Goal: Task Accomplishment & Management: Complete application form

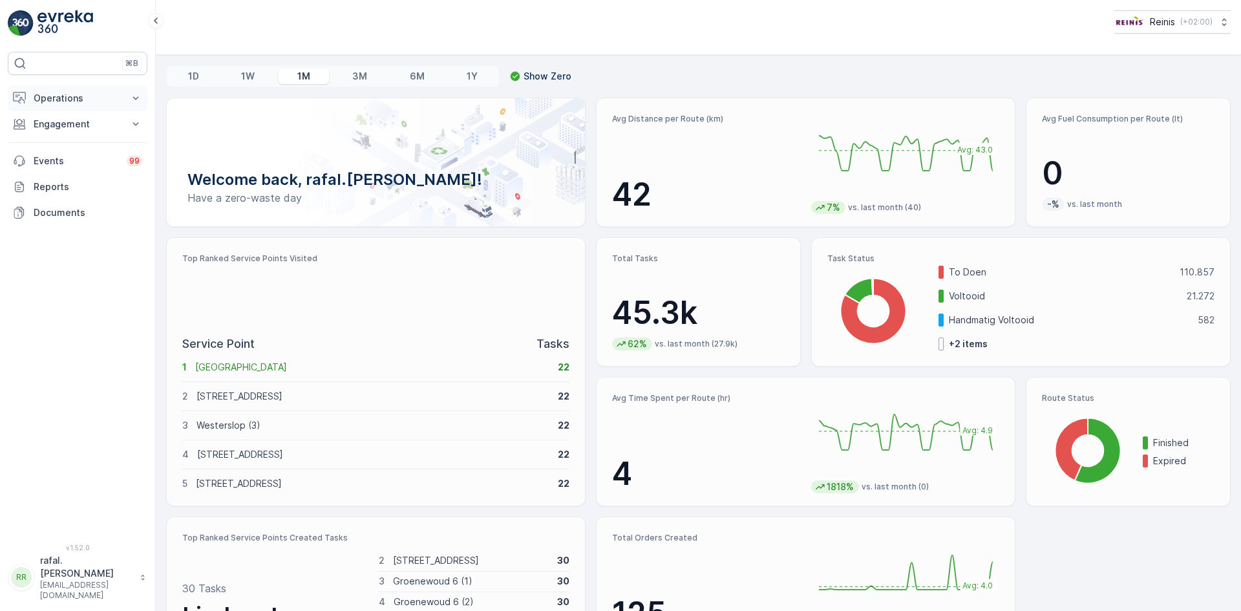
click at [83, 96] on p "Operations" at bounding box center [78, 98] width 88 height 13
click at [93, 153] on p "Routes & Tasks" at bounding box center [66, 156] width 67 height 13
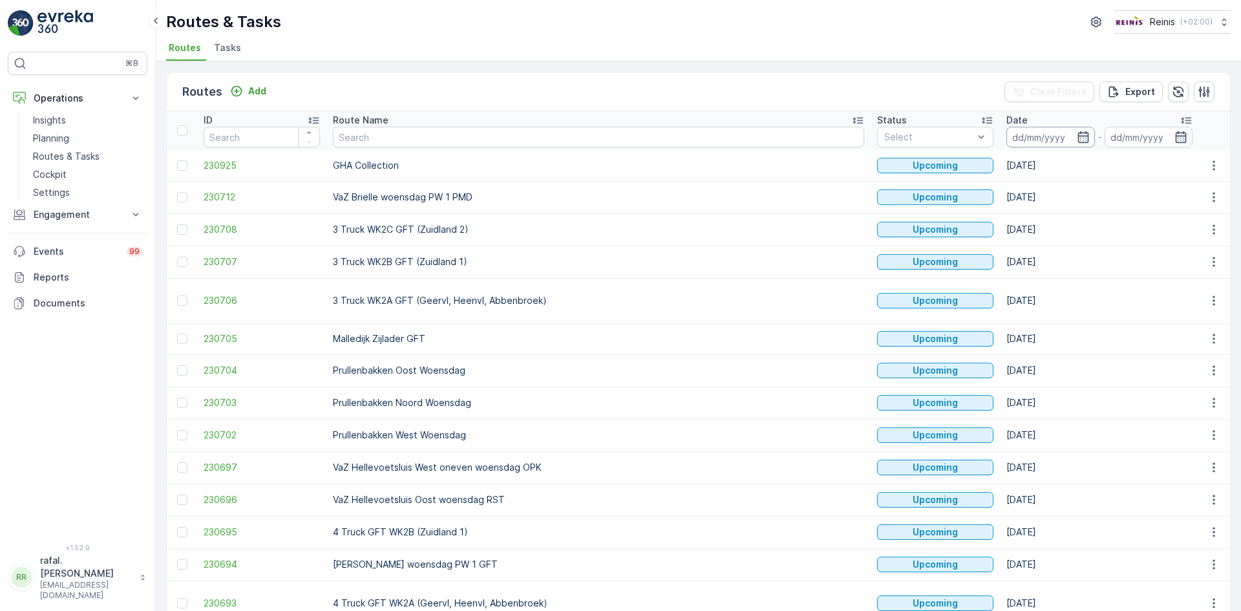
click at [1007, 136] on input at bounding box center [1051, 137] width 89 height 21
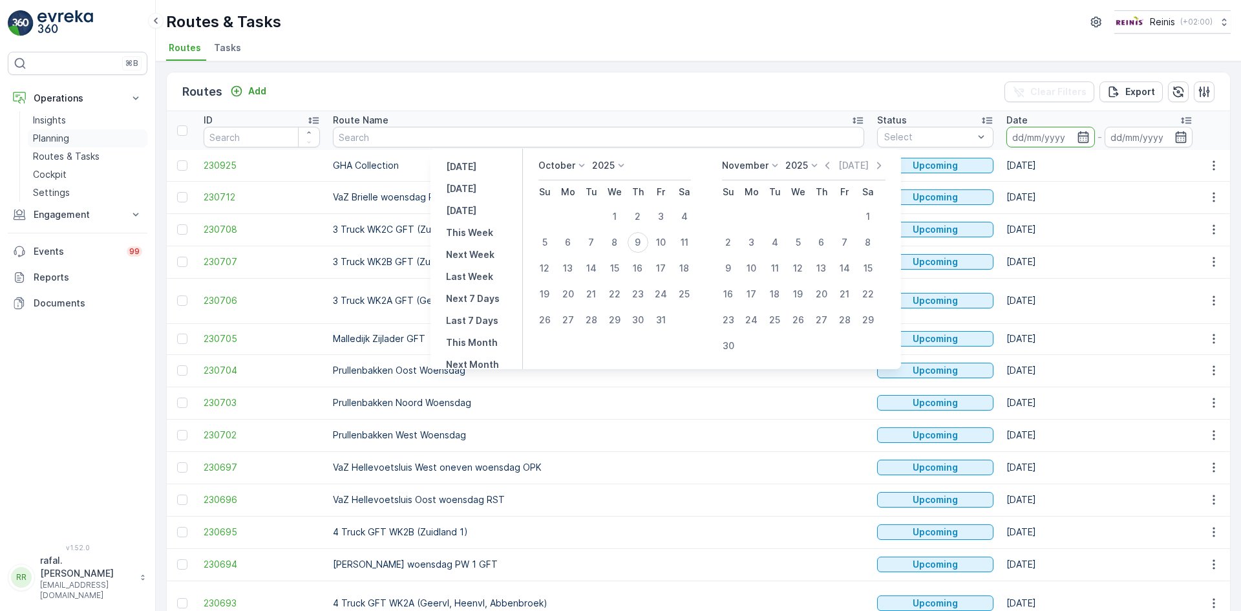
click at [56, 139] on p "Planning" at bounding box center [51, 138] width 36 height 13
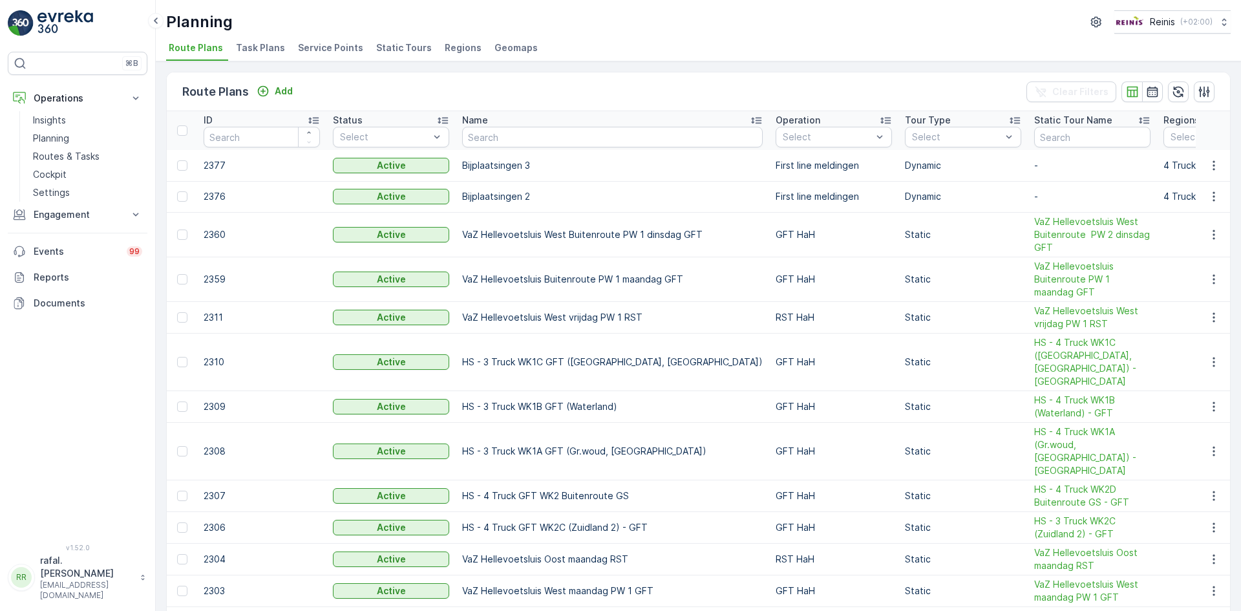
click at [323, 47] on span "Service Points" at bounding box center [330, 47] width 65 height 13
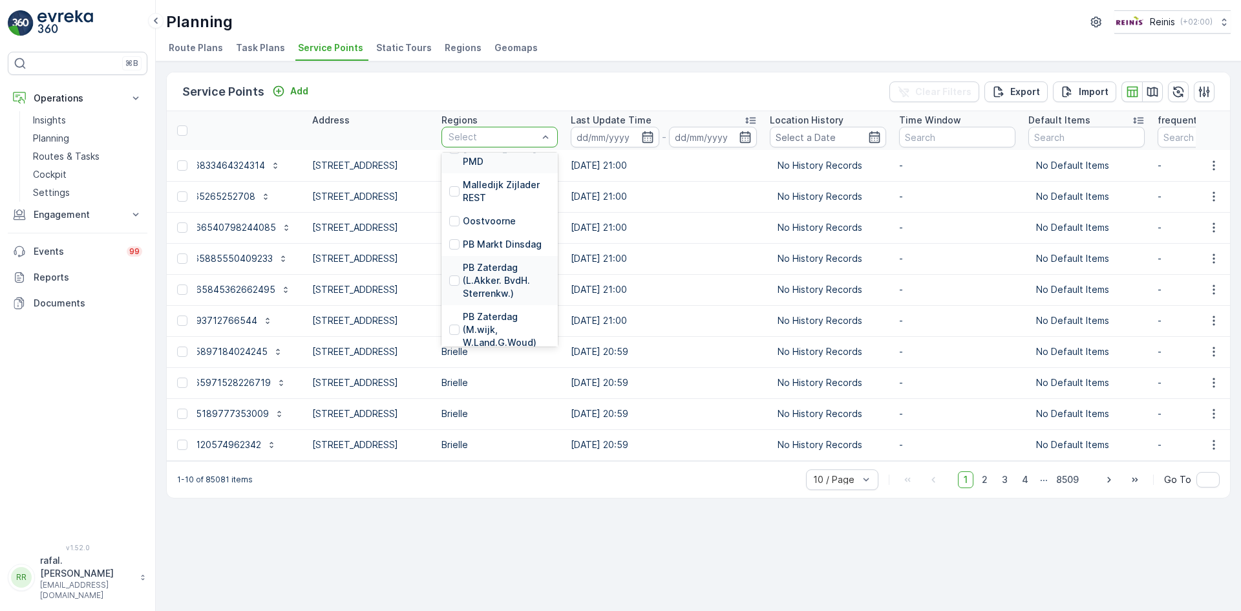
scroll to position [2198, 0]
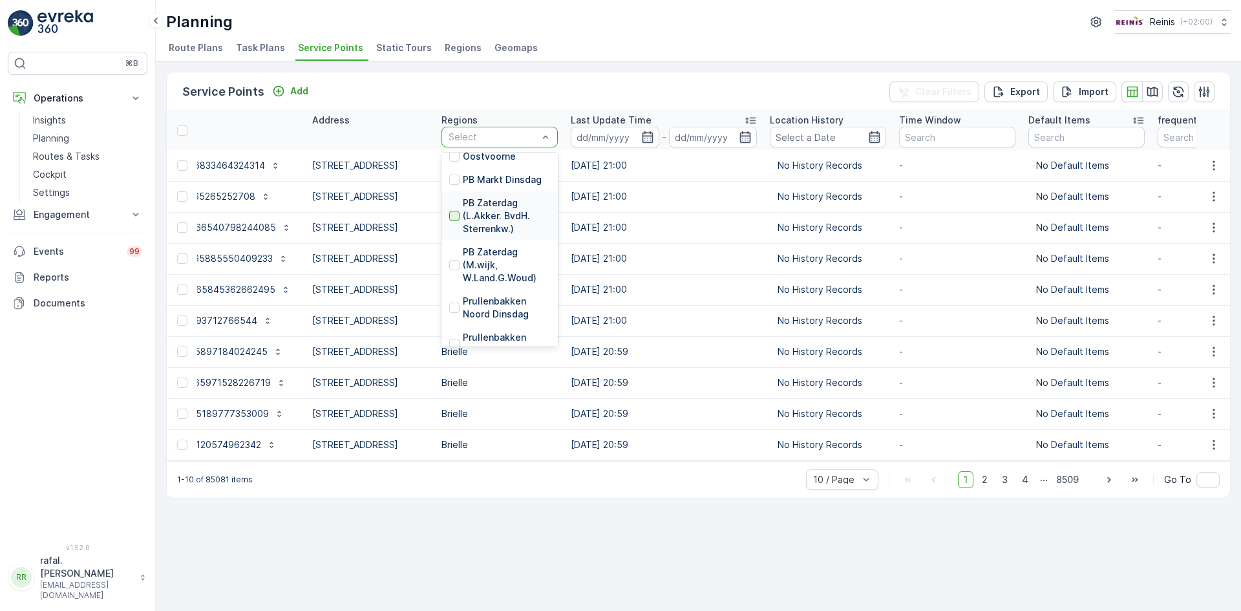
click at [460, 221] on div at bounding box center [454, 216] width 10 height 10
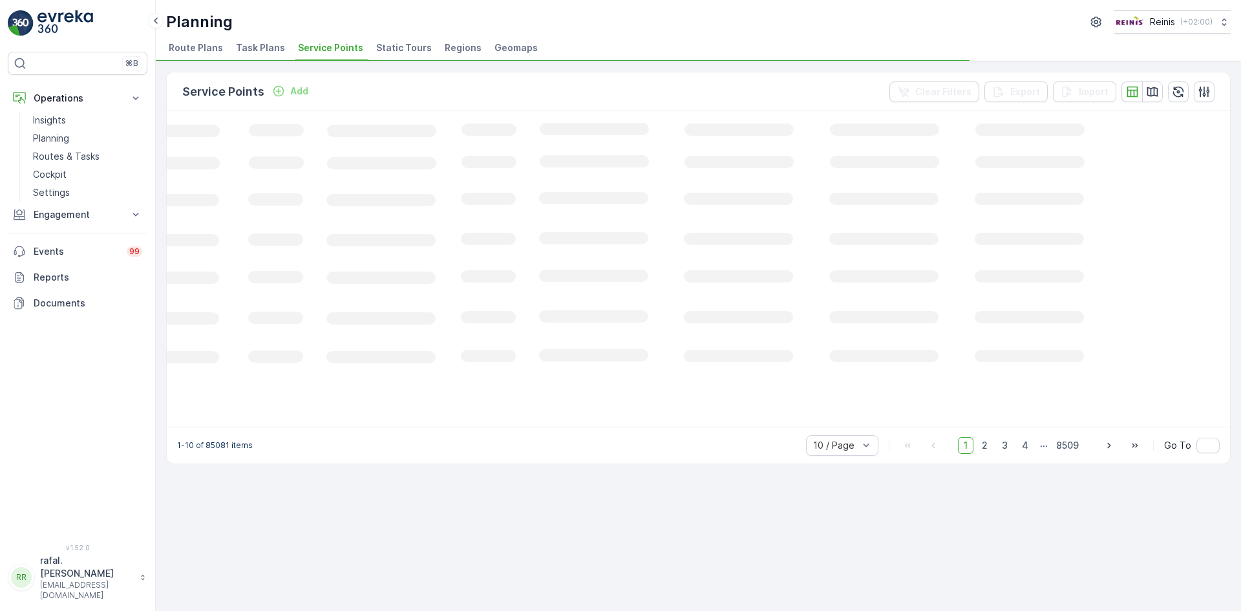
scroll to position [0, 178]
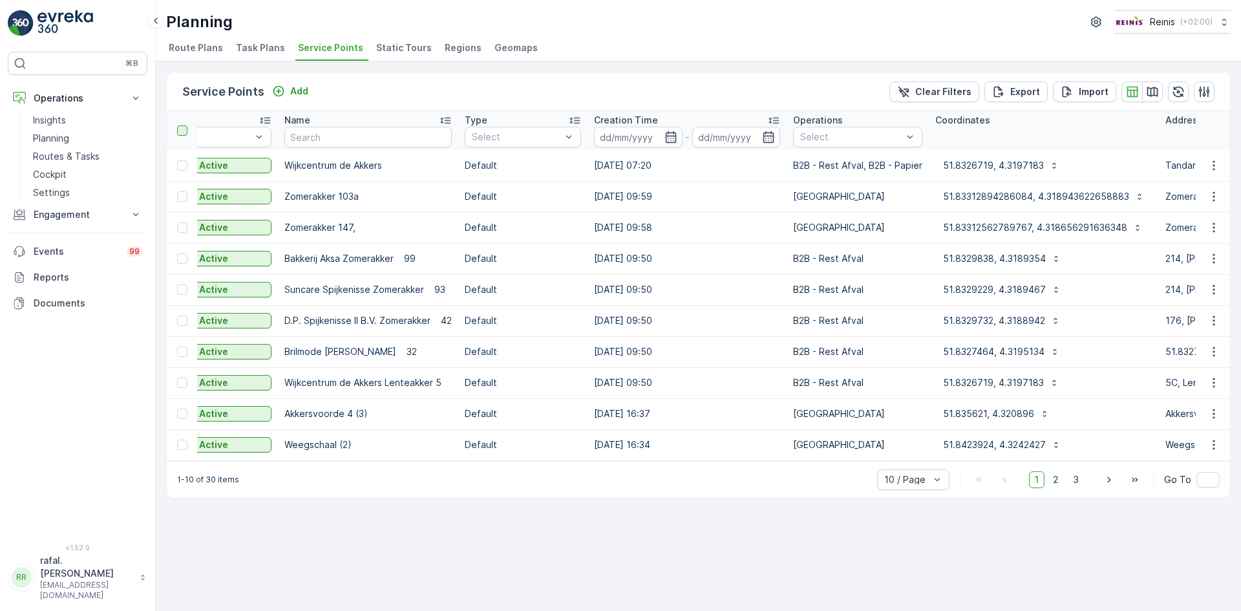
click at [183, 131] on div at bounding box center [182, 130] width 10 height 10
click at [184, 125] on input "checkbox" at bounding box center [184, 125] width 0 height 0
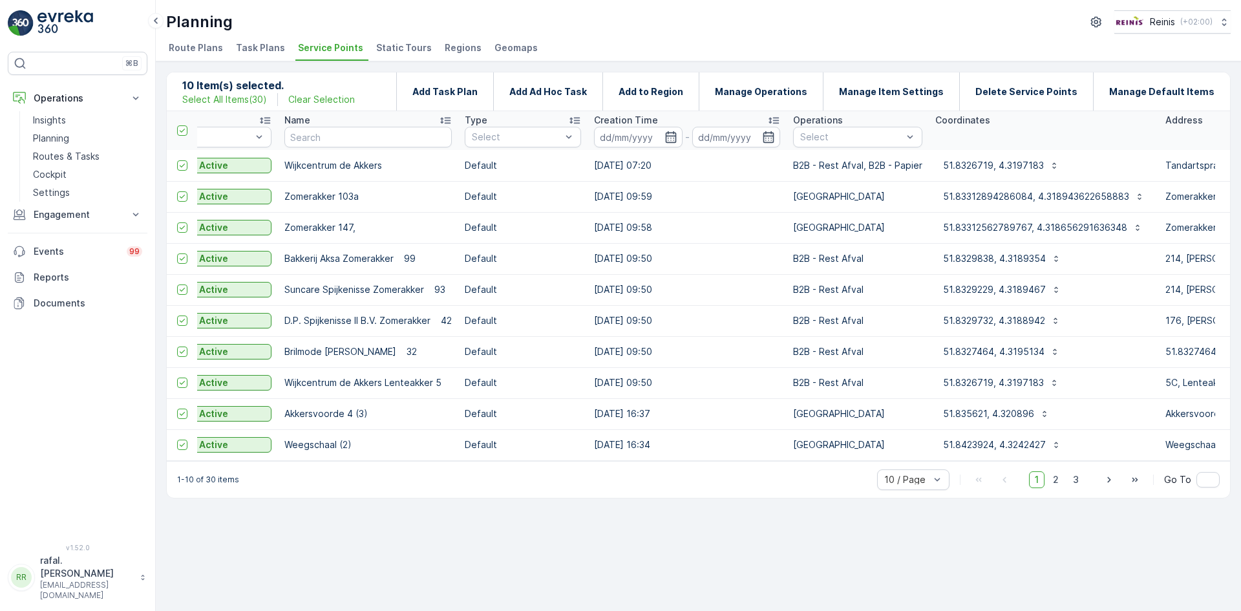
click at [222, 100] on p "Select All Items ( 30 )" at bounding box center [224, 99] width 85 height 13
click at [587, 97] on p "Add Ad Hoc Task" at bounding box center [549, 91] width 78 height 13
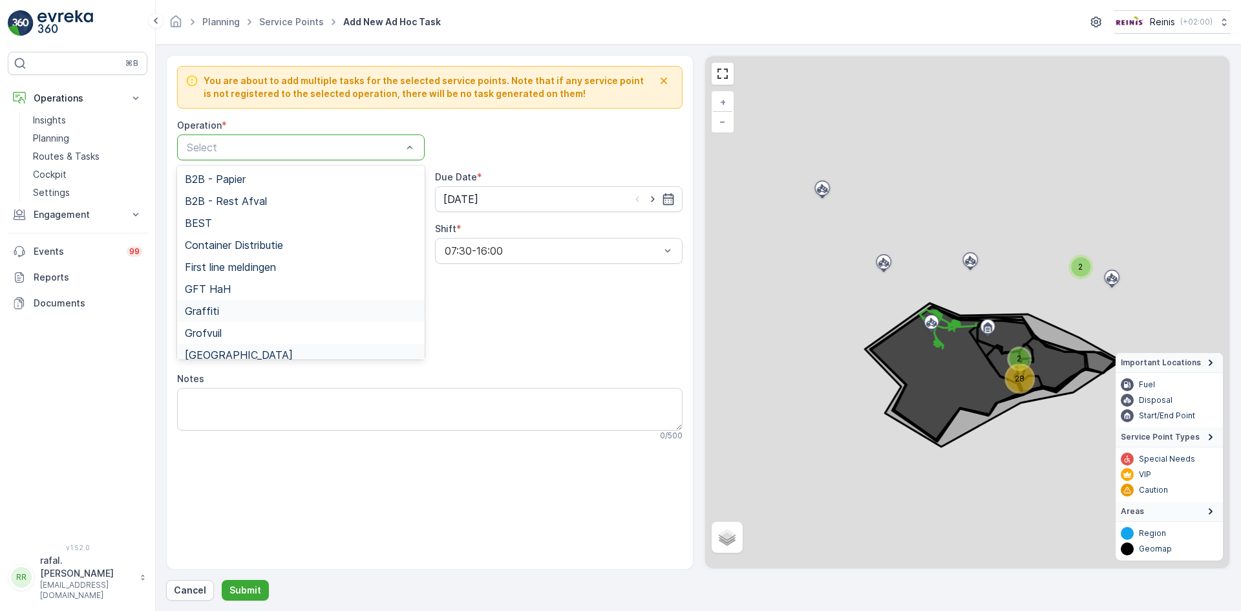
scroll to position [194, 0]
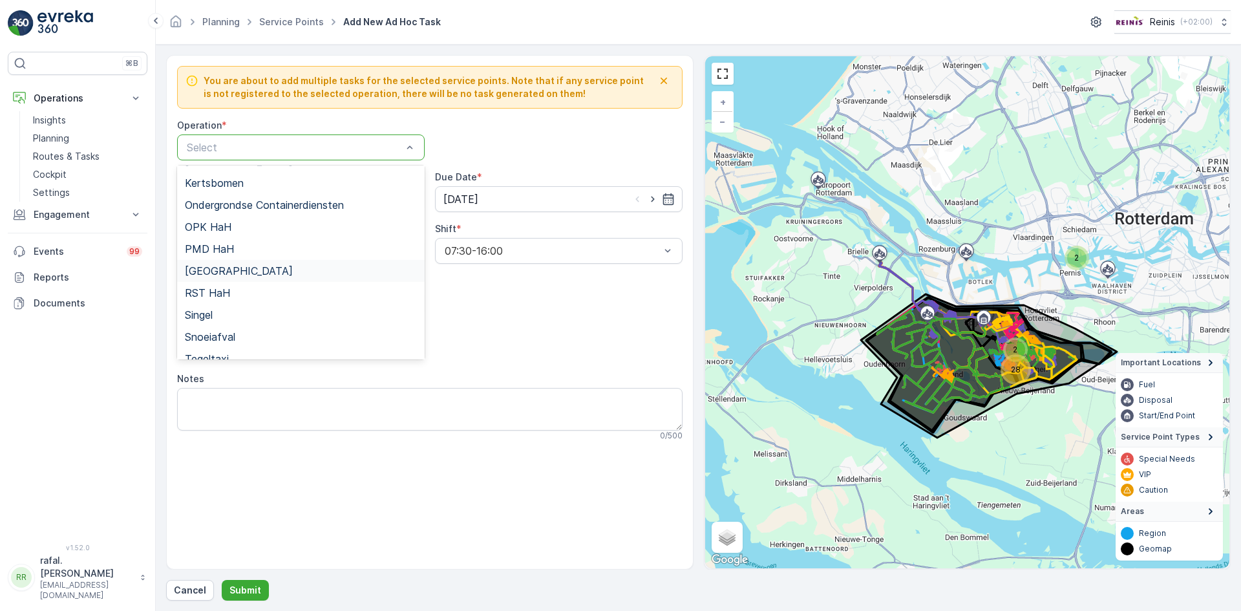
click at [297, 272] on div "[GEOGRAPHIC_DATA]" at bounding box center [301, 271] width 232 height 12
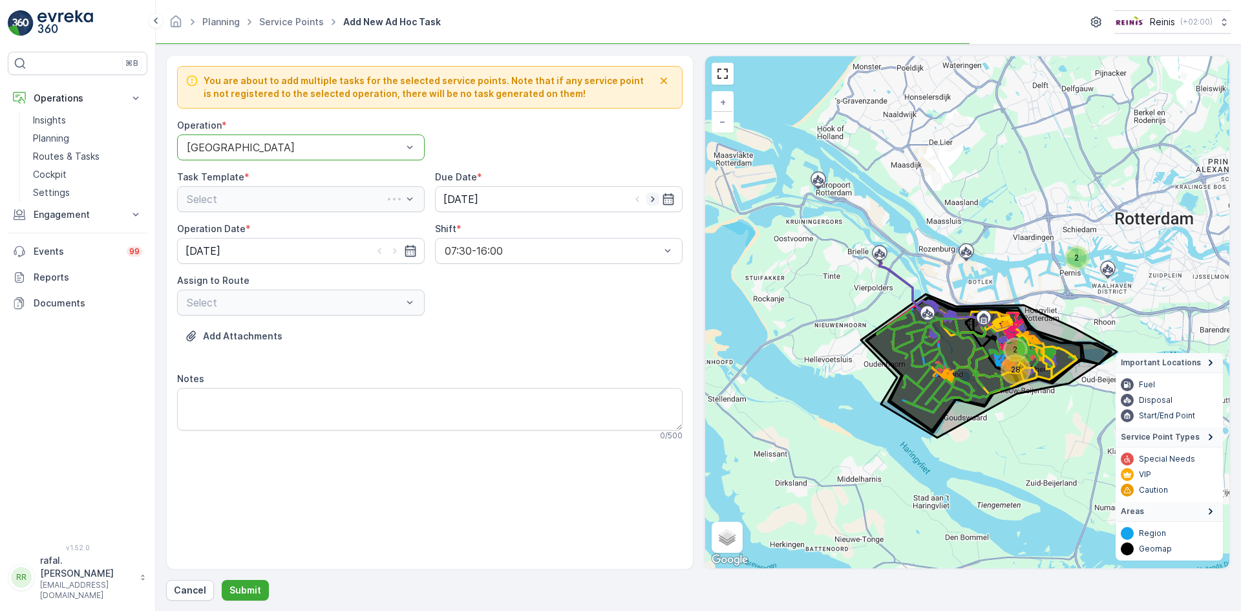
click at [653, 200] on icon "button" at bounding box center [652, 200] width 3 height 6
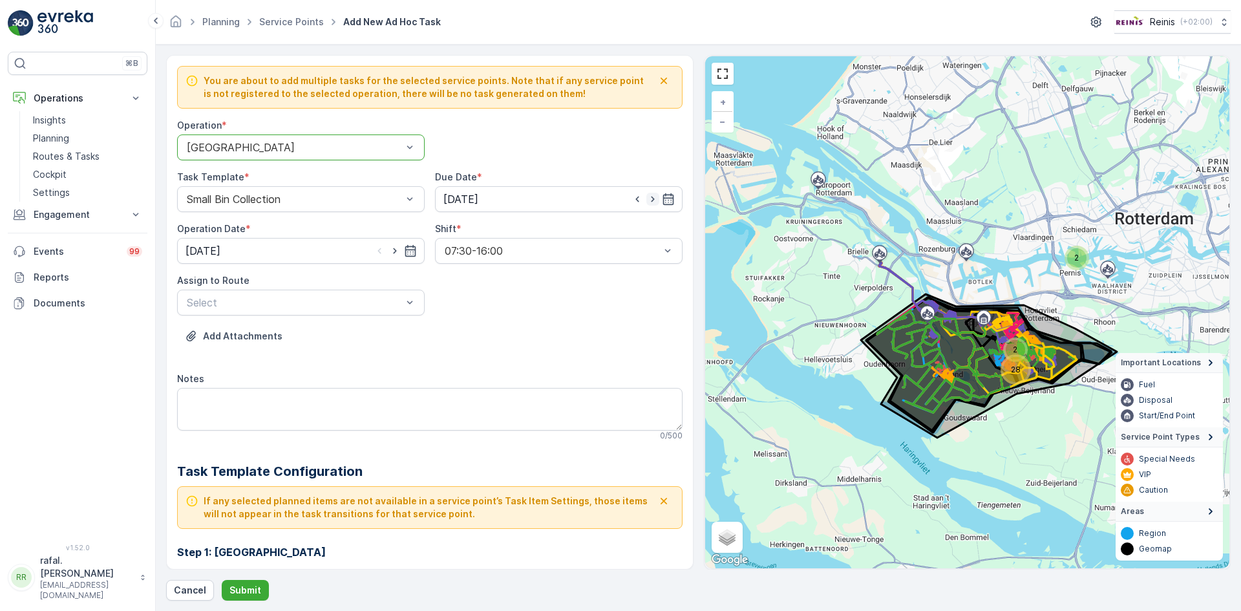
click at [653, 200] on icon "button" at bounding box center [653, 199] width 13 height 13
type input "[DATE]"
click at [396, 251] on icon "button" at bounding box center [395, 250] width 13 height 13
type input "[DATE]"
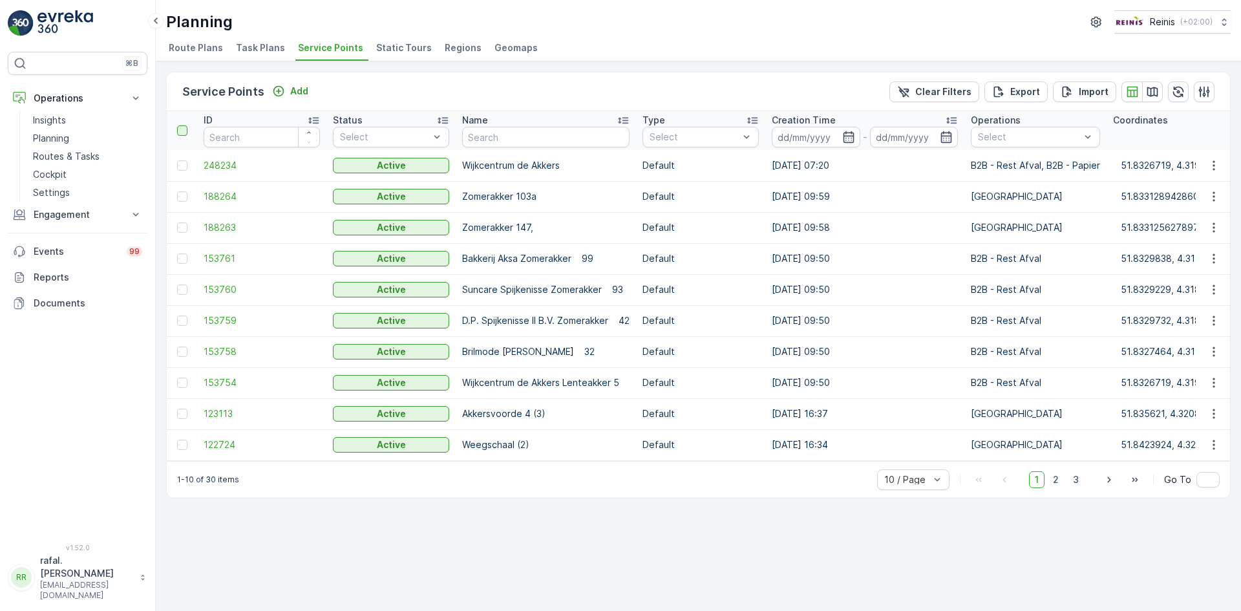
click at [184, 129] on div at bounding box center [182, 130] width 10 height 10
click at [184, 125] on input "checkbox" at bounding box center [184, 125] width 0 height 0
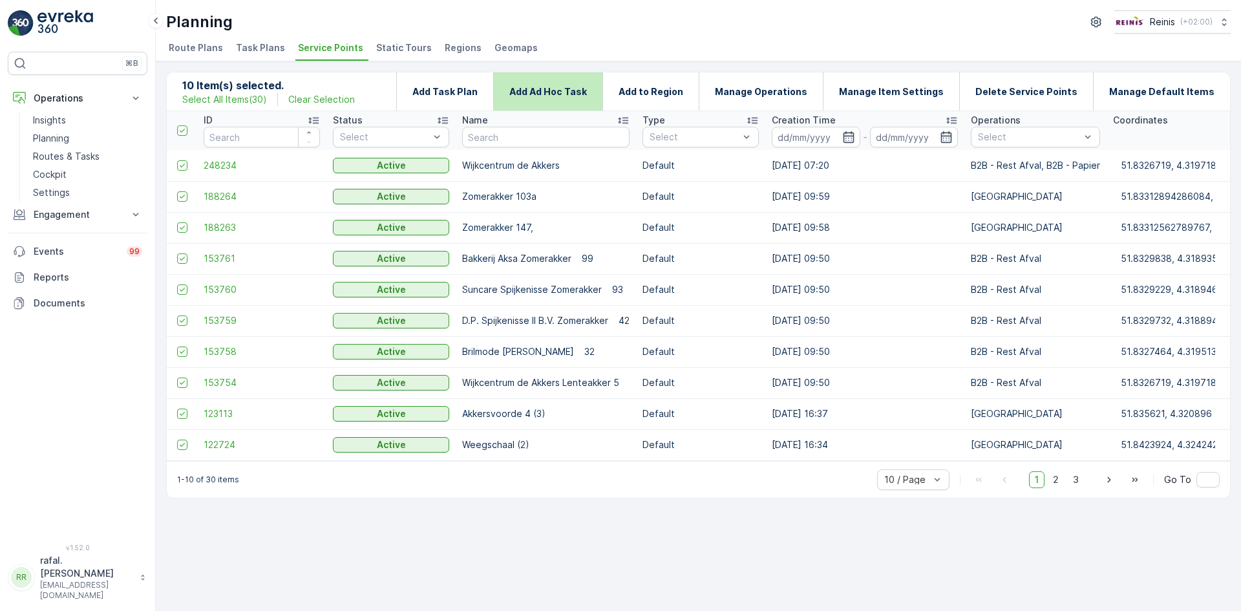
click at [587, 94] on p "Add Ad Hoc Task" at bounding box center [549, 91] width 78 height 13
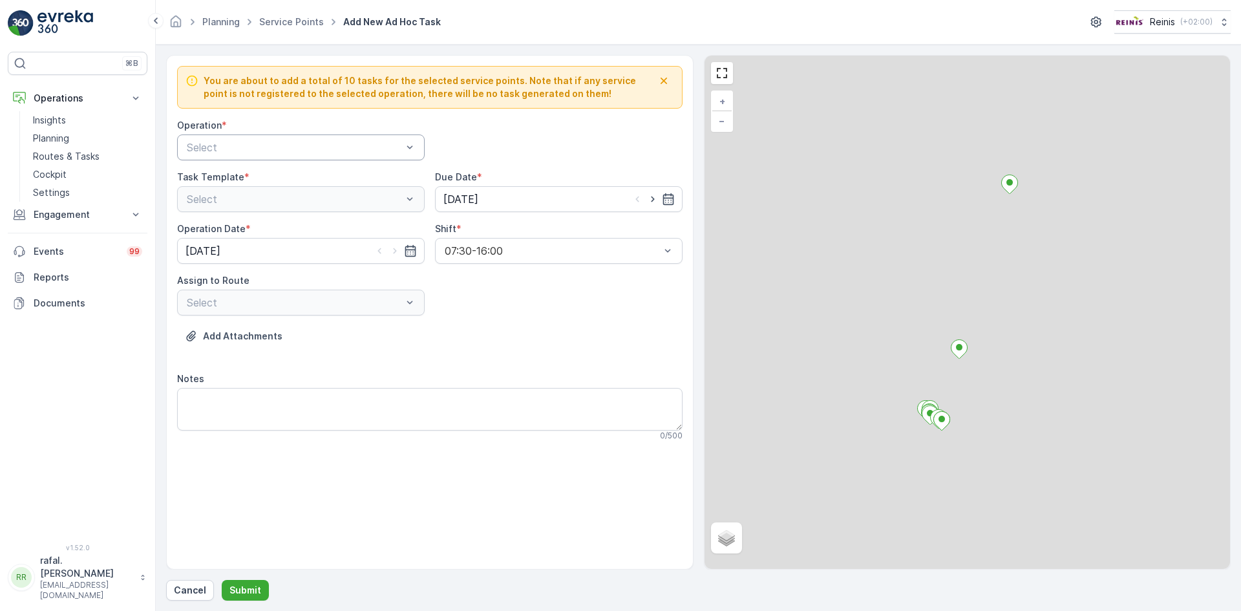
click at [410, 140] on div at bounding box center [409, 147] width 13 height 25
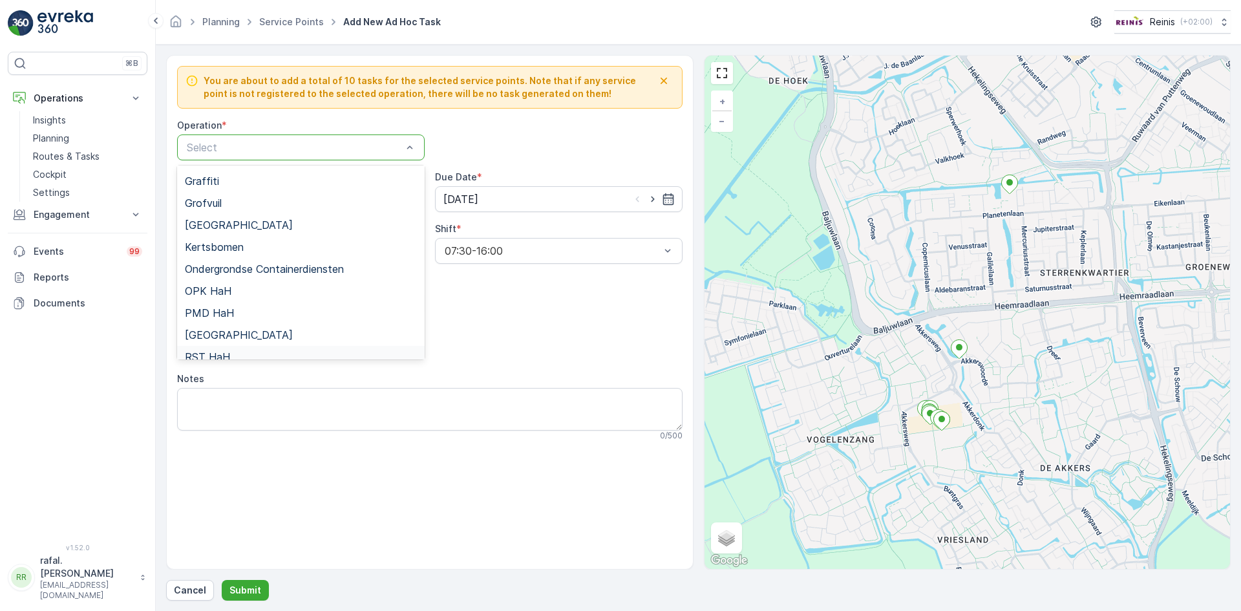
scroll to position [229, 0]
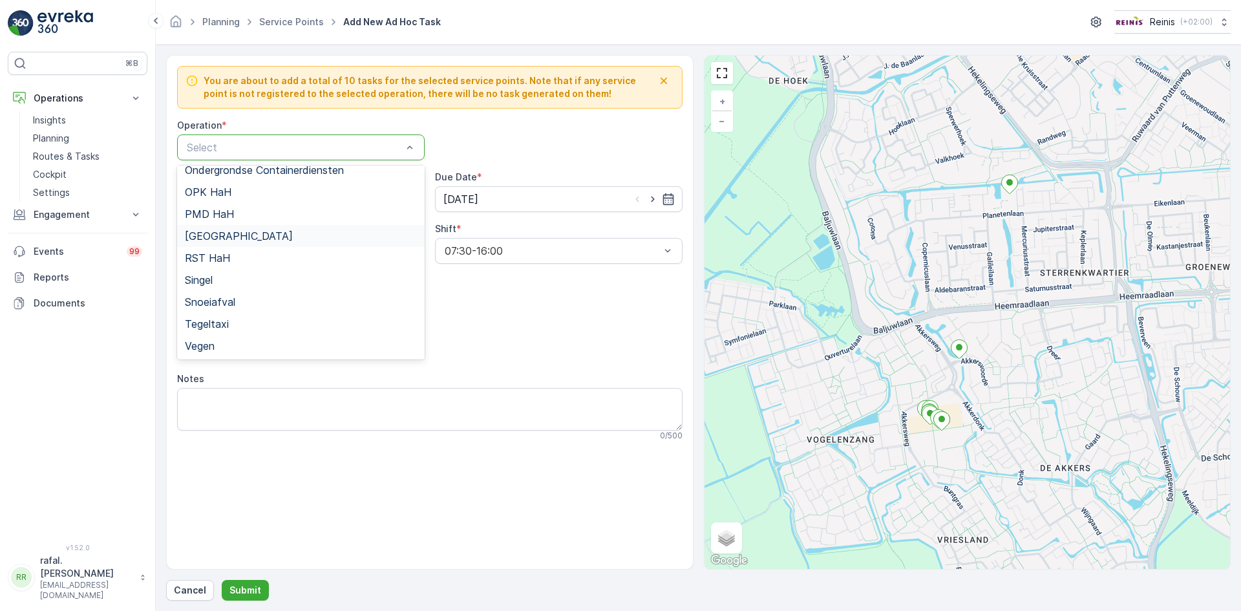
click at [268, 234] on div "[GEOGRAPHIC_DATA]" at bounding box center [301, 236] width 232 height 12
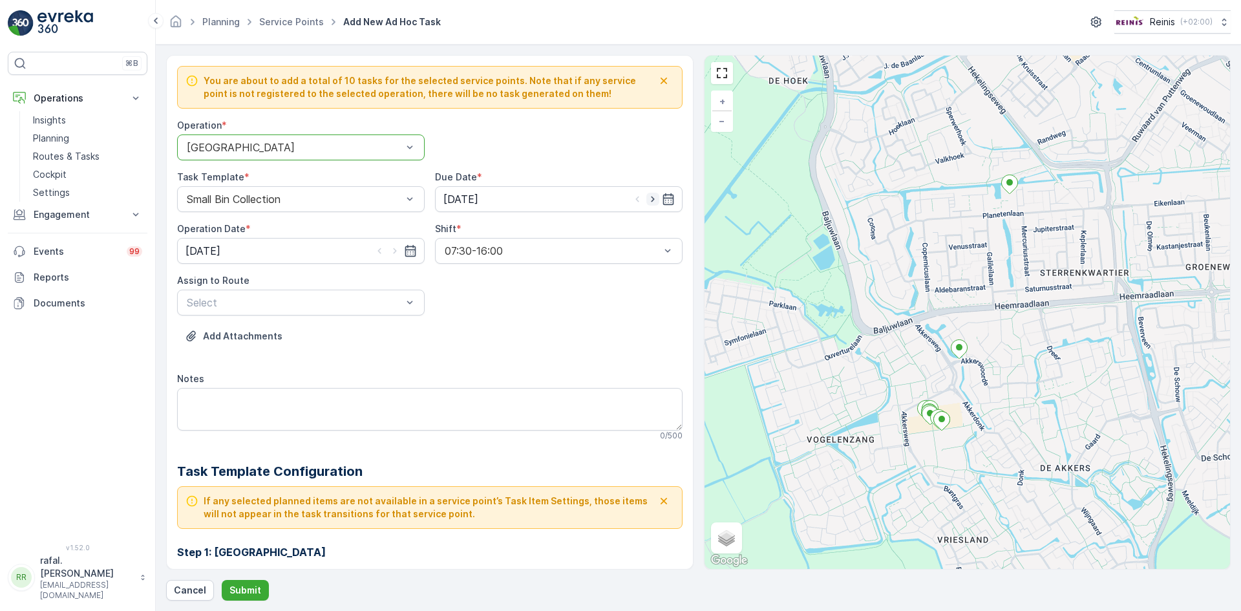
click at [649, 197] on icon "button" at bounding box center [653, 199] width 13 height 13
type input "[DATE]"
click at [392, 251] on icon "button" at bounding box center [395, 250] width 13 height 13
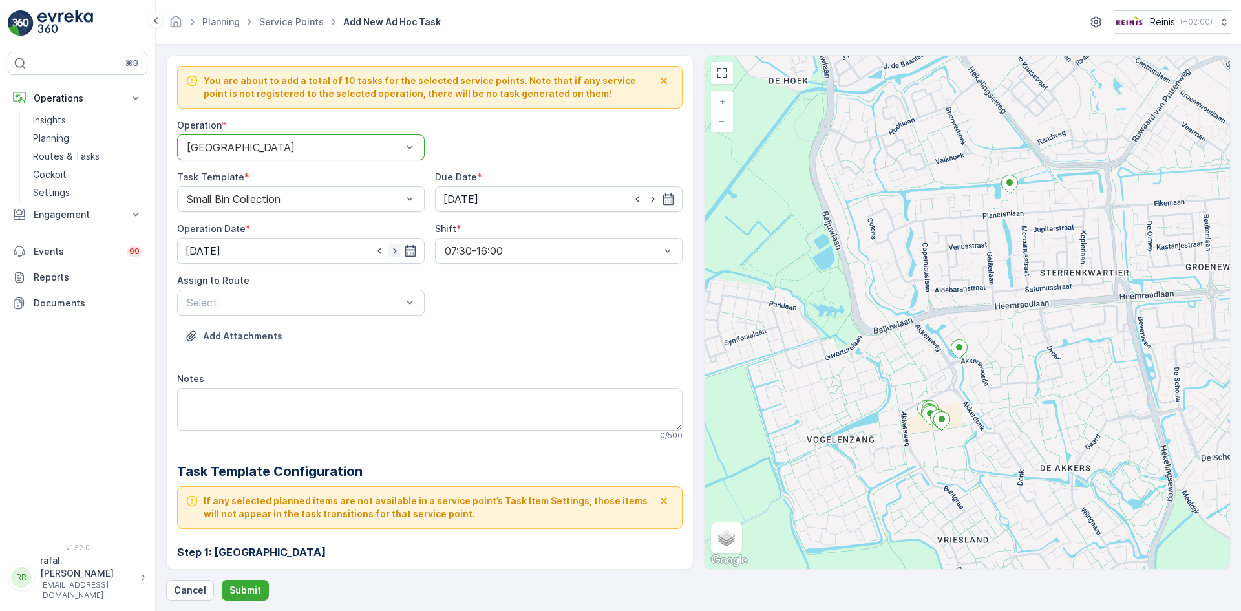
type input "[DATE]"
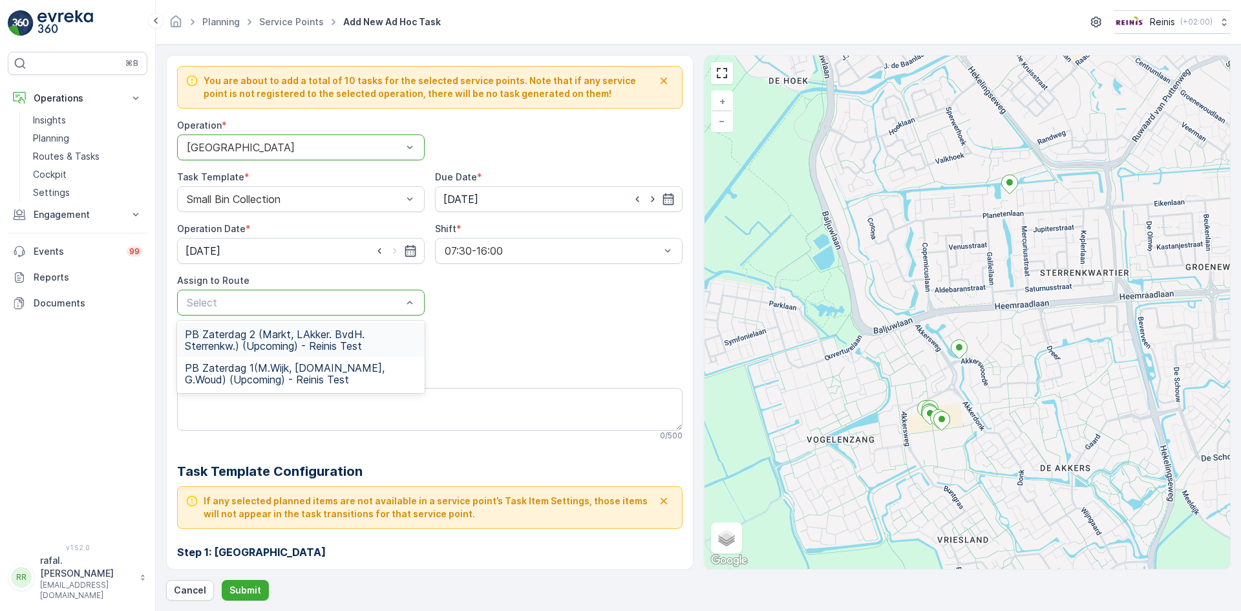
click at [358, 340] on span "PB Zaterdag 2 (Markt, LAkker. BvdH. Sterrenkw.) (Upcoming) - Reinis Test" at bounding box center [301, 339] width 232 height 23
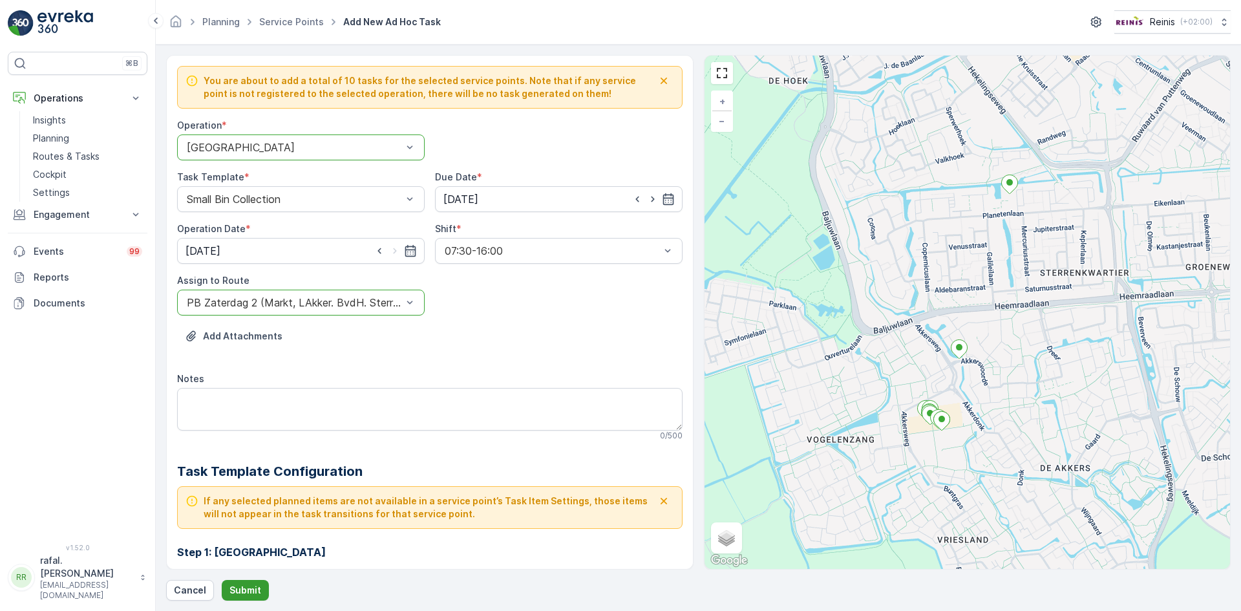
click at [255, 588] on p "Submit" at bounding box center [246, 590] width 32 height 13
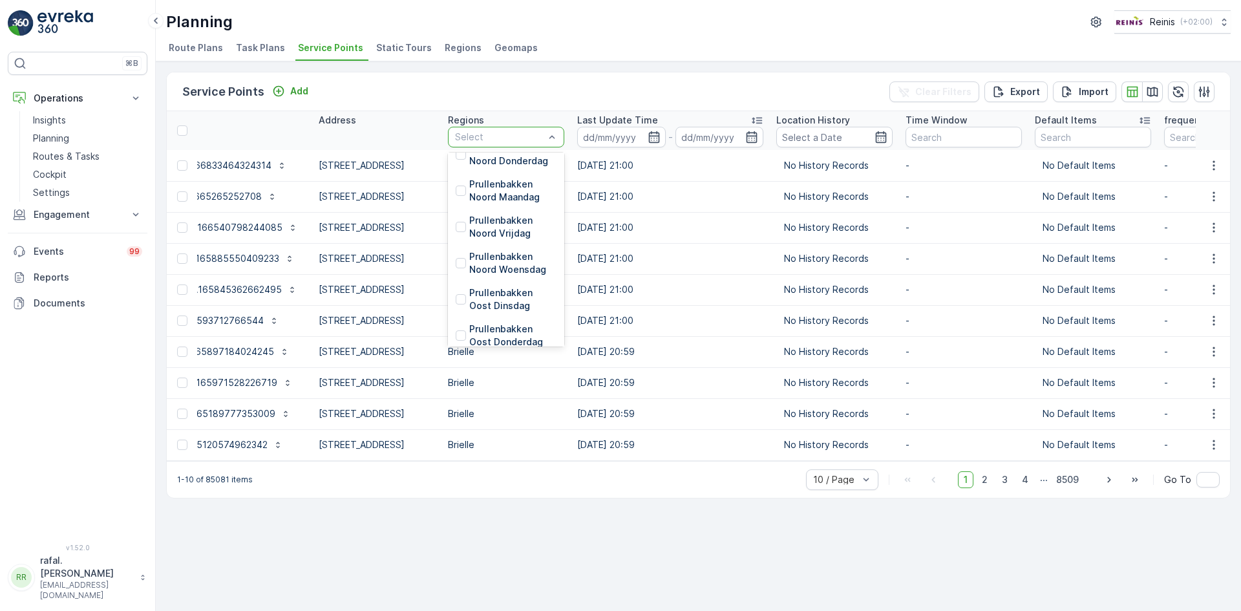
scroll to position [2198, 0]
click at [466, 270] on div at bounding box center [461, 265] width 10 height 10
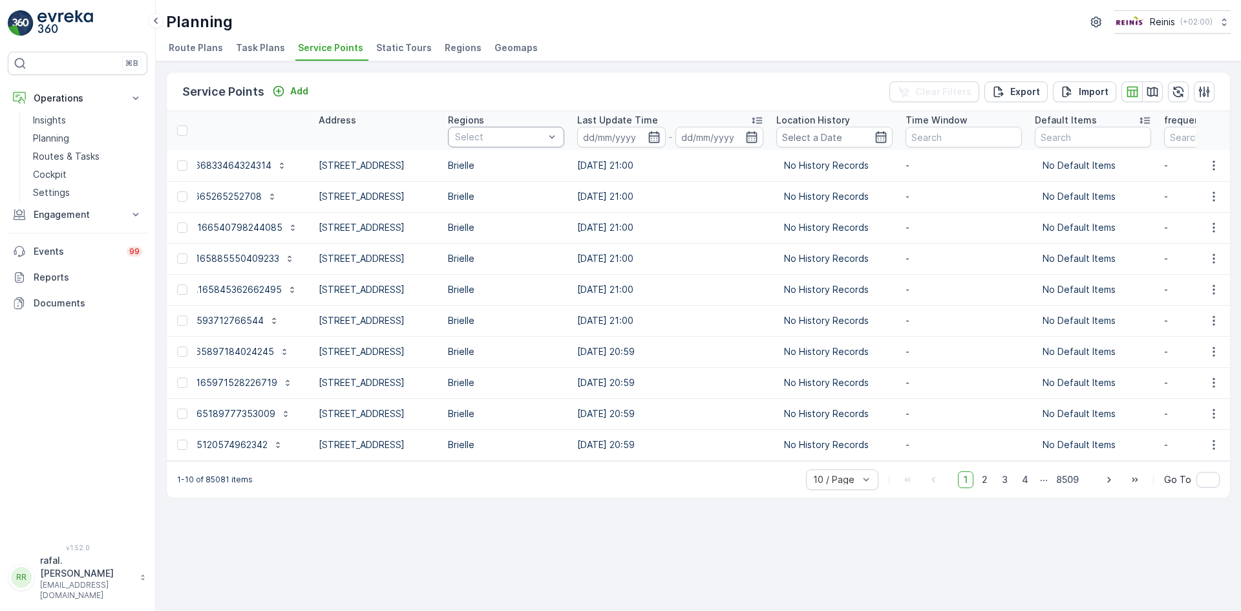
scroll to position [0, 178]
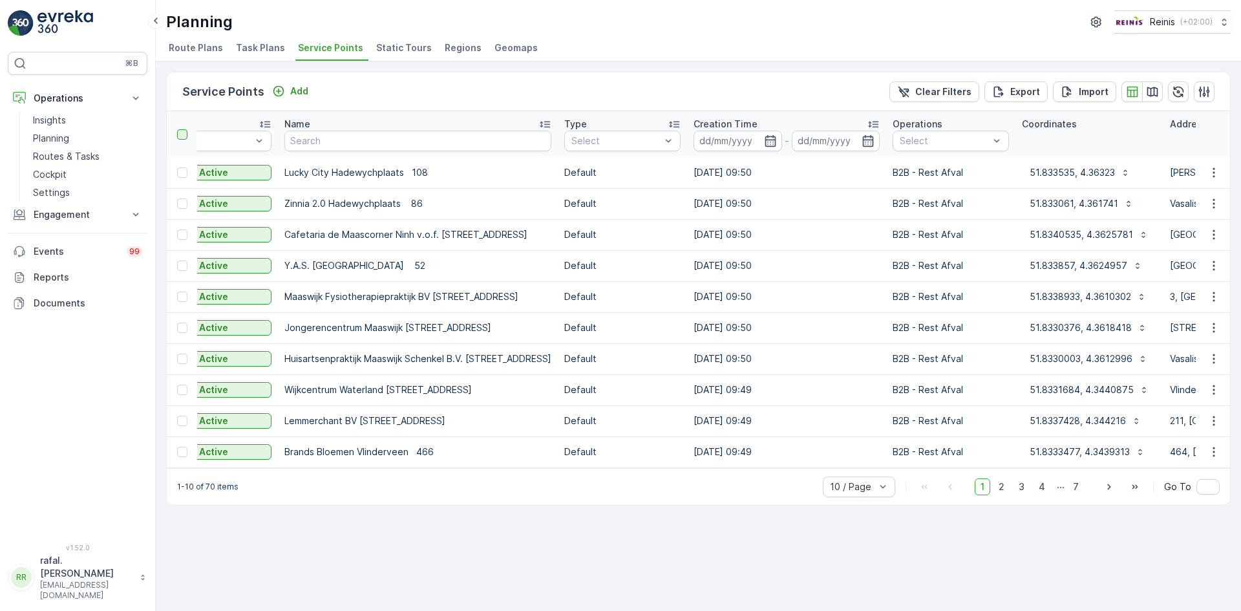
click at [184, 137] on div at bounding box center [182, 134] width 10 height 10
click at [184, 129] on input "checkbox" at bounding box center [184, 129] width 0 height 0
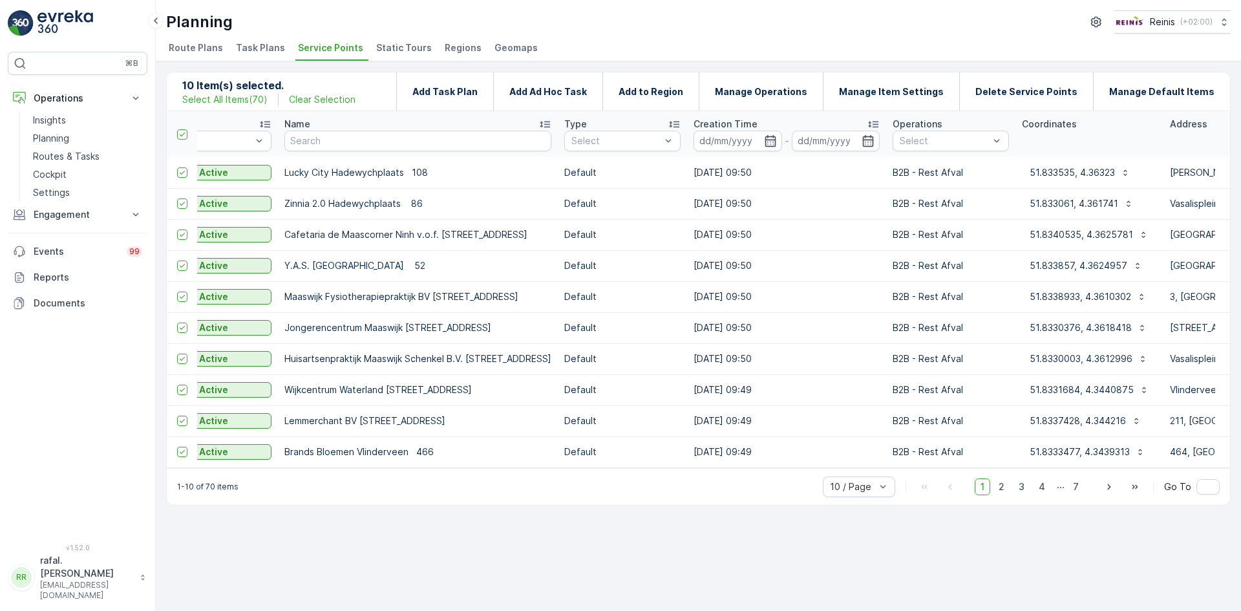
click at [215, 98] on p "Select All Items ( 70 )" at bounding box center [224, 99] width 85 height 13
click at [587, 90] on p "Add Ad Hoc Task" at bounding box center [549, 91] width 78 height 13
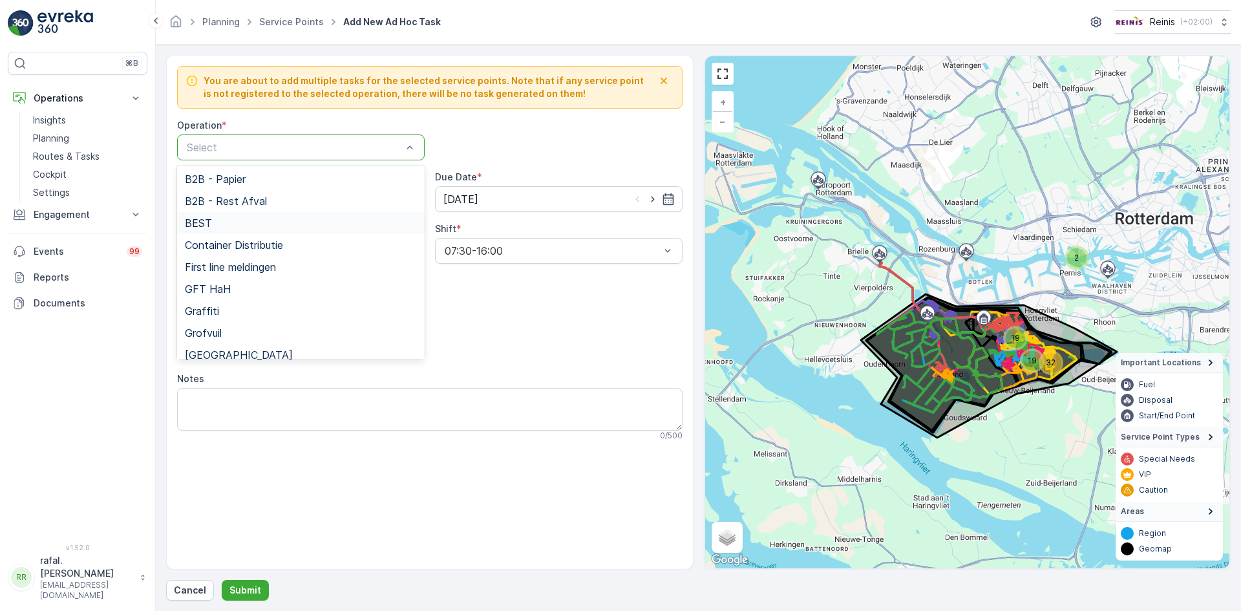
scroll to position [229, 0]
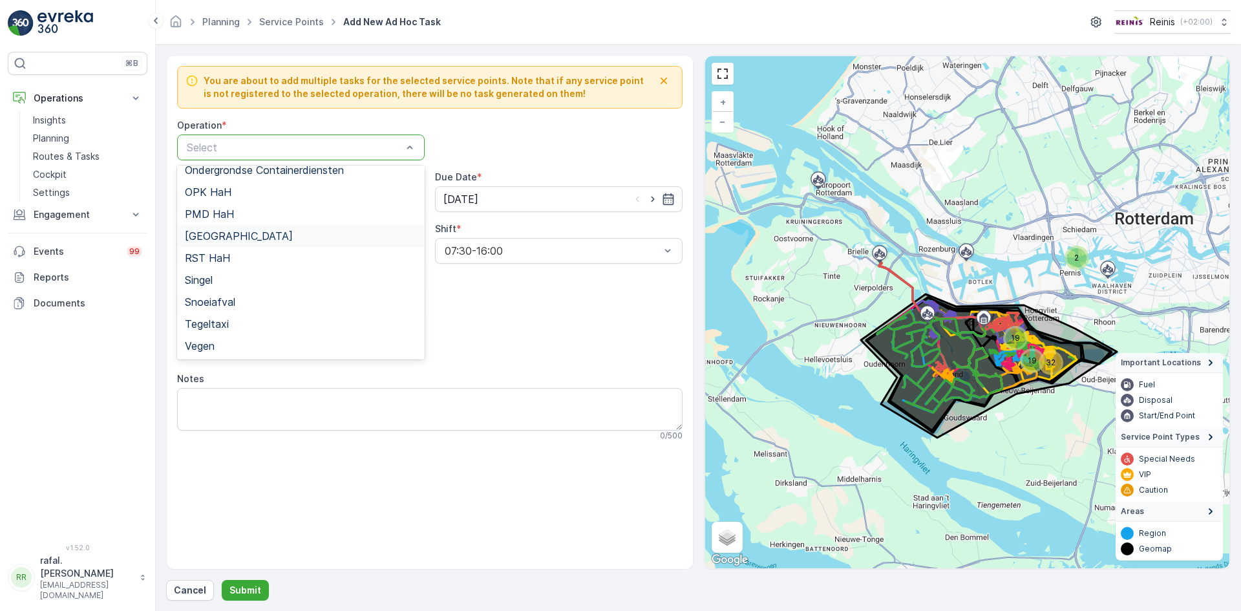
click at [311, 238] on div "[GEOGRAPHIC_DATA]" at bounding box center [301, 236] width 232 height 12
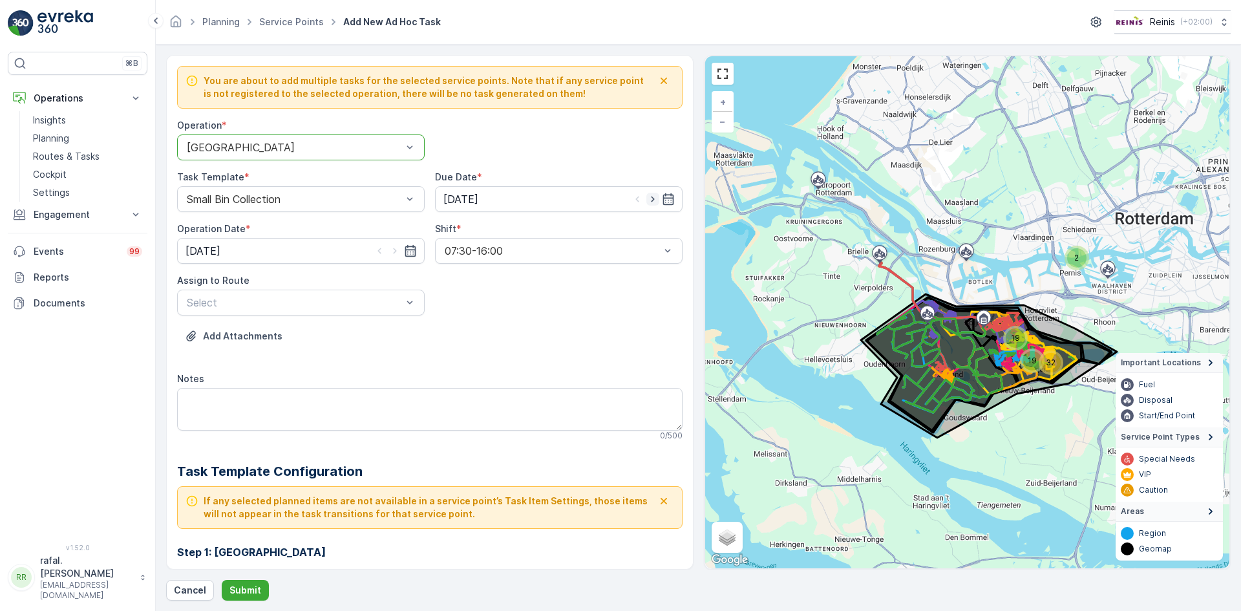
click at [652, 198] on icon "button" at bounding box center [653, 199] width 13 height 13
type input "[DATE]"
click at [396, 248] on icon "button" at bounding box center [395, 250] width 13 height 13
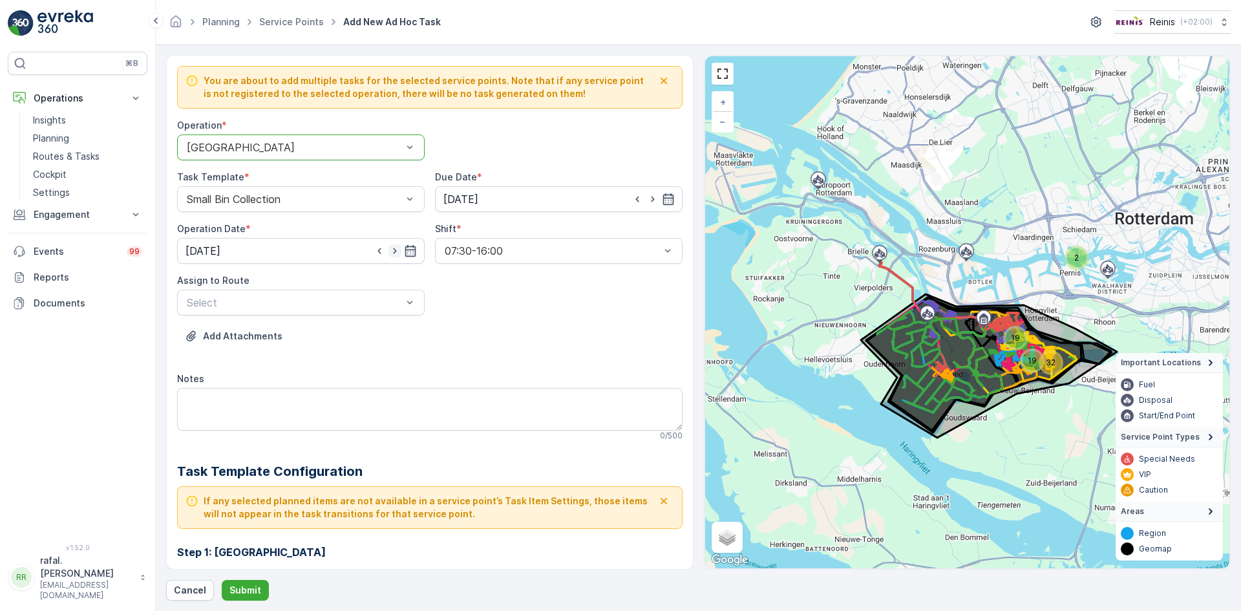
type input "[DATE]"
click at [385, 293] on div "Select" at bounding box center [301, 303] width 248 height 26
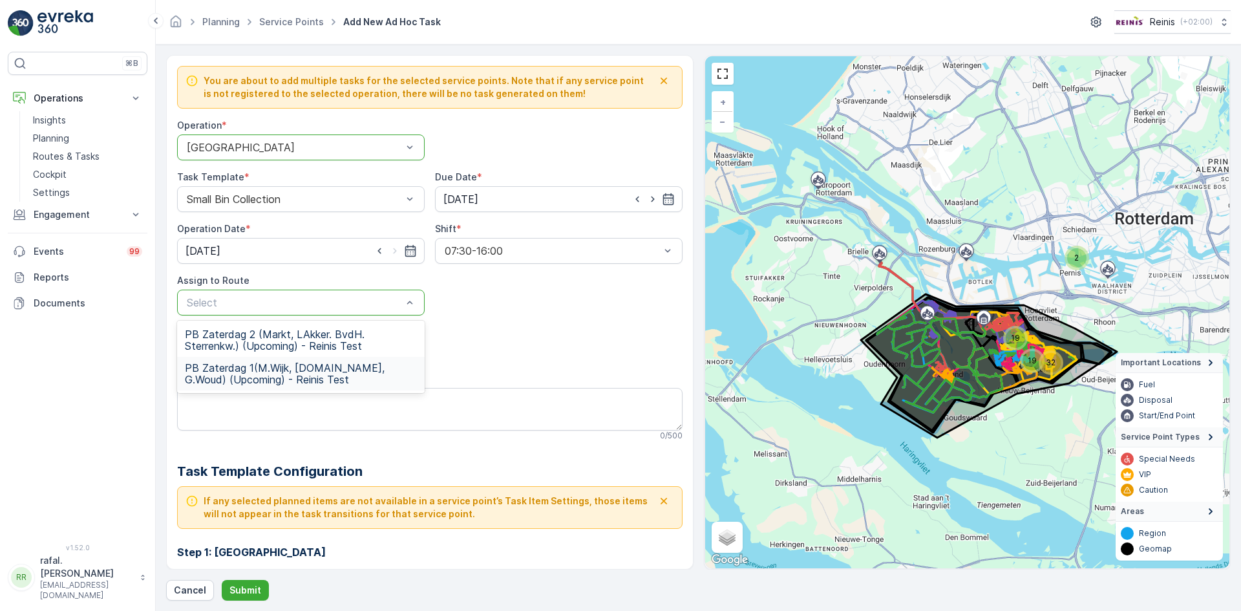
click at [335, 378] on span "PB Zaterdag 1(M.Wijk, [DOMAIN_NAME], G.Woud) (Upcoming) - Reinis Test" at bounding box center [301, 373] width 232 height 23
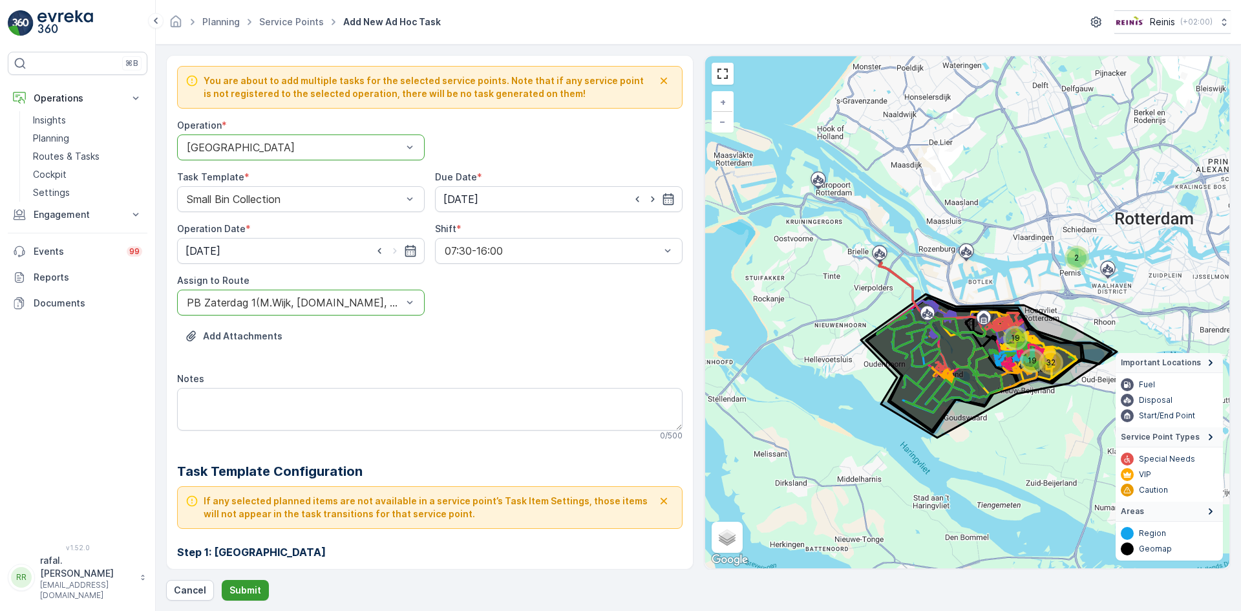
click at [249, 588] on p "Submit" at bounding box center [246, 590] width 32 height 13
click at [72, 158] on p "Routes & Tasks" at bounding box center [66, 156] width 67 height 13
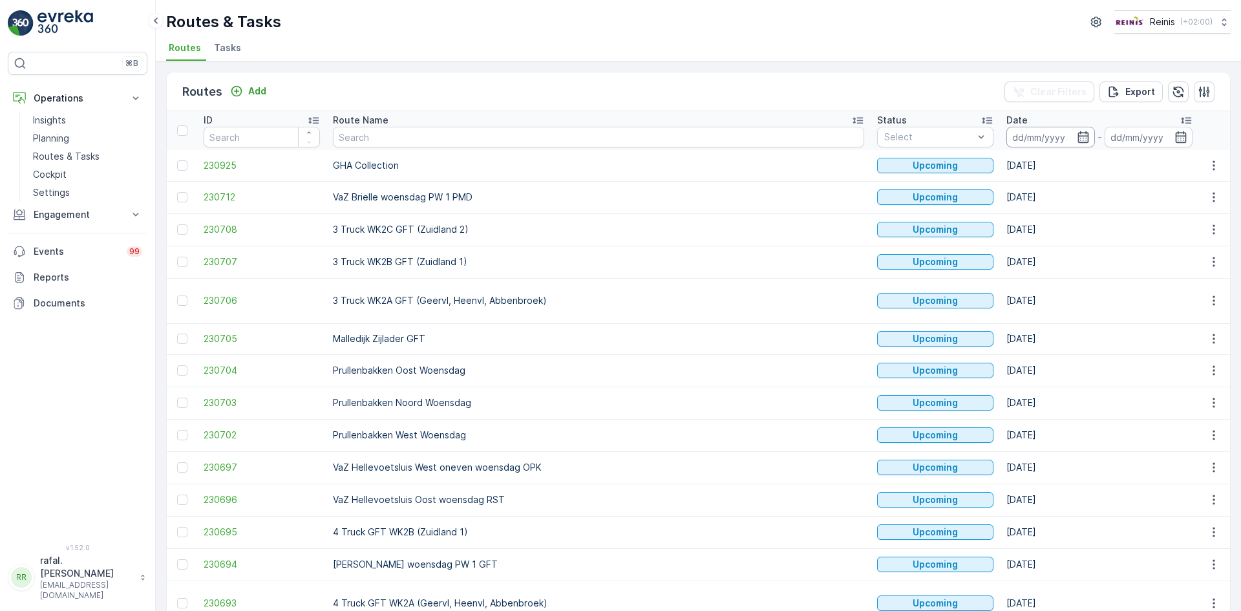
click at [1007, 136] on input at bounding box center [1051, 137] width 89 height 21
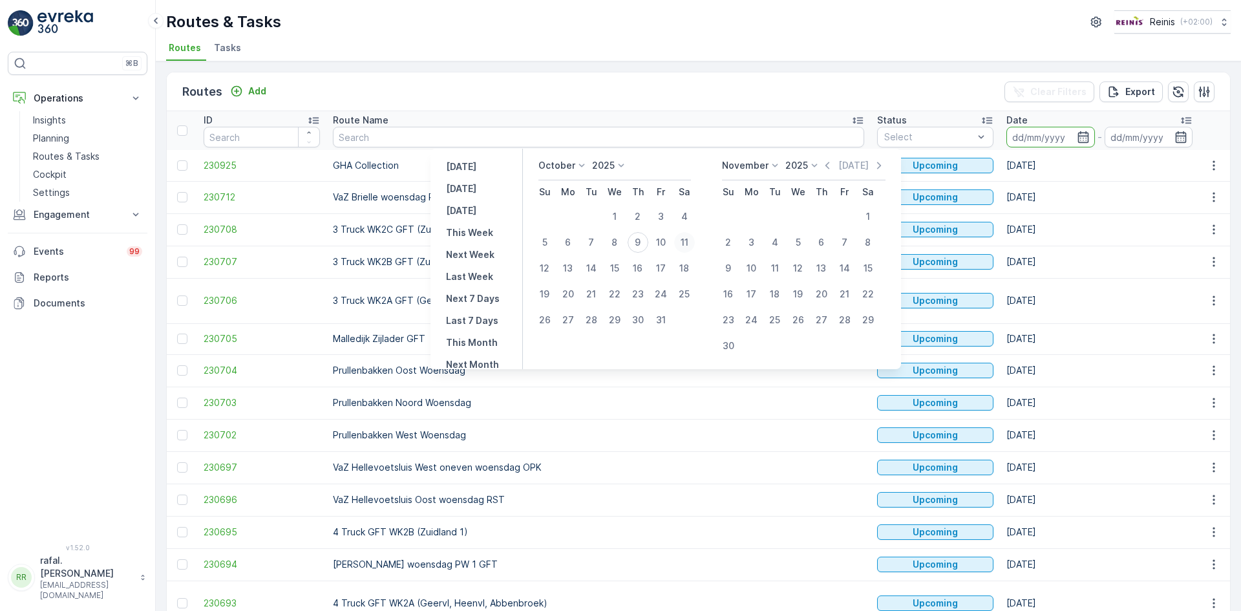
click at [691, 240] on div "11" at bounding box center [684, 242] width 21 height 21
type input "[DATE]"
click at [691, 240] on div "11" at bounding box center [684, 242] width 21 height 21
type input "[DATE]"
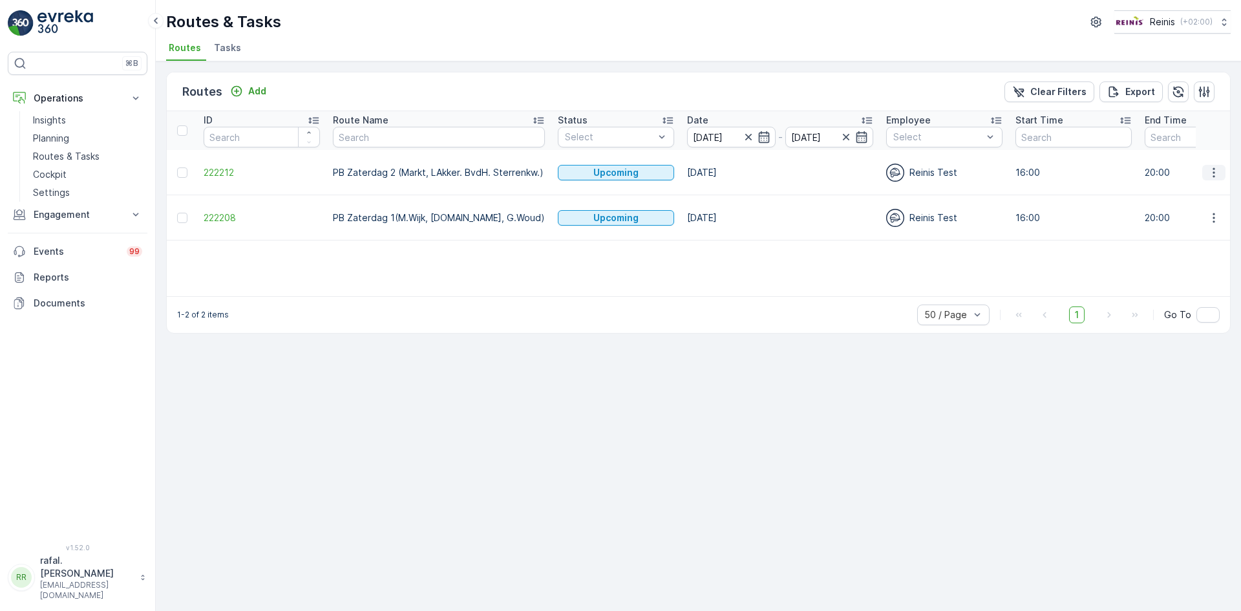
click at [1211, 171] on icon "button" at bounding box center [1214, 172] width 13 height 13
click at [1030, 256] on div "ID Route Name Status Select Date [DATE] - [DATE] Employee Select Start Time End…" at bounding box center [699, 203] width 1064 height 185
click at [1212, 211] on icon "button" at bounding box center [1214, 217] width 13 height 13
click at [1194, 230] on span "See More Details" at bounding box center [1191, 232] width 75 height 13
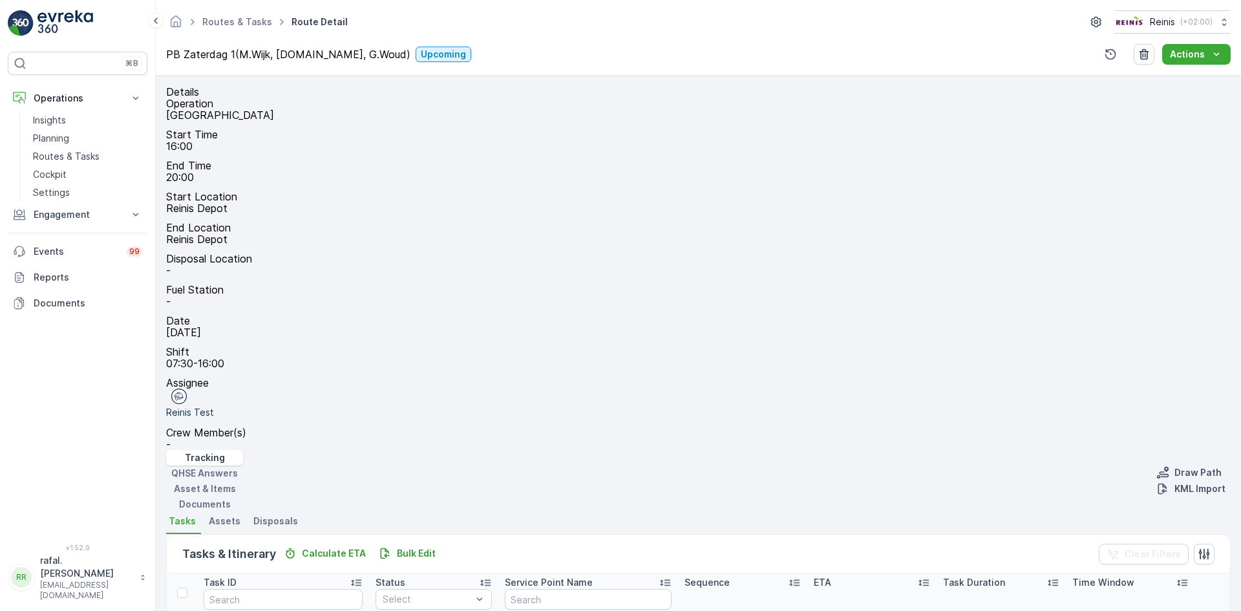
drag, startPoint x: 920, startPoint y: 277, endPoint x: 942, endPoint y: 198, distance: 82.5
click at [942, 512] on div "48 2 8 38 + − Satellite Roadmap Terrain Hybrid Leaflet Keyboard shortcuts Map D…" at bounding box center [698, 512] width 1065 height 0
click at [193, 520] on link at bounding box center [183, 529] width 19 height 19
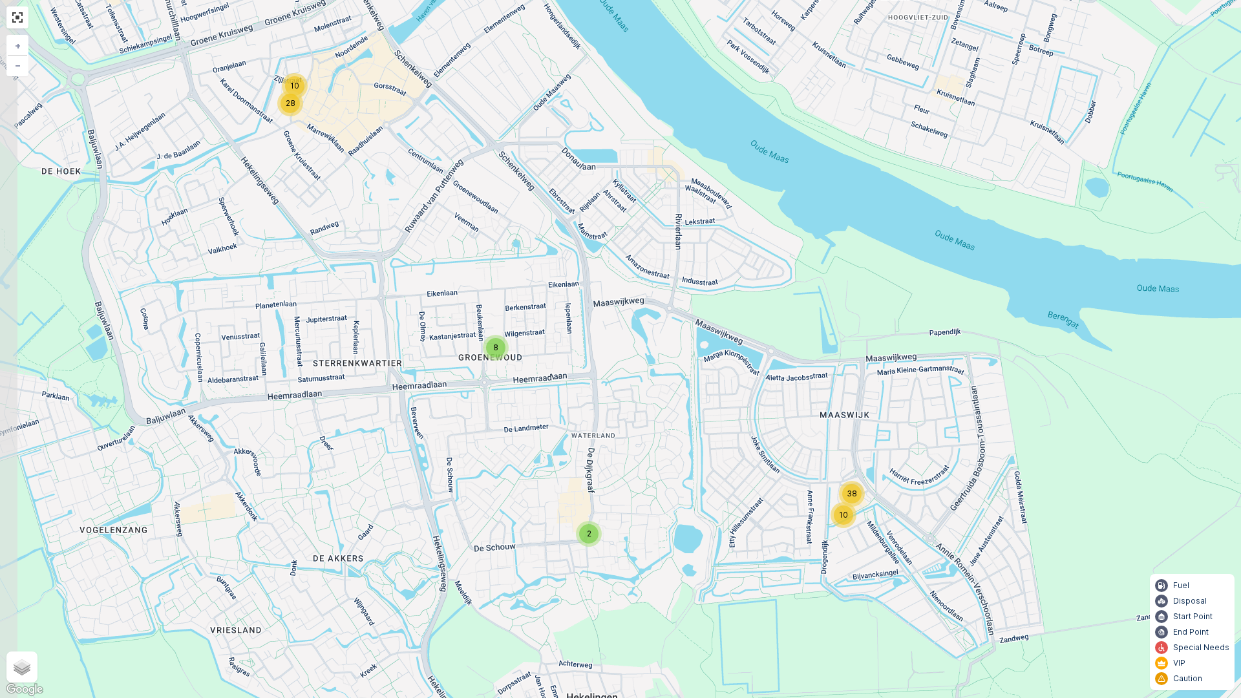
drag, startPoint x: 528, startPoint y: 316, endPoint x: 740, endPoint y: 445, distance: 248.1
click at [741, 448] on div "10 38 2 8 10 28 + − Satellite Roadmap Terrain Hybrid Leaflet Keyboard shortcuts…" at bounding box center [620, 349] width 1241 height 698
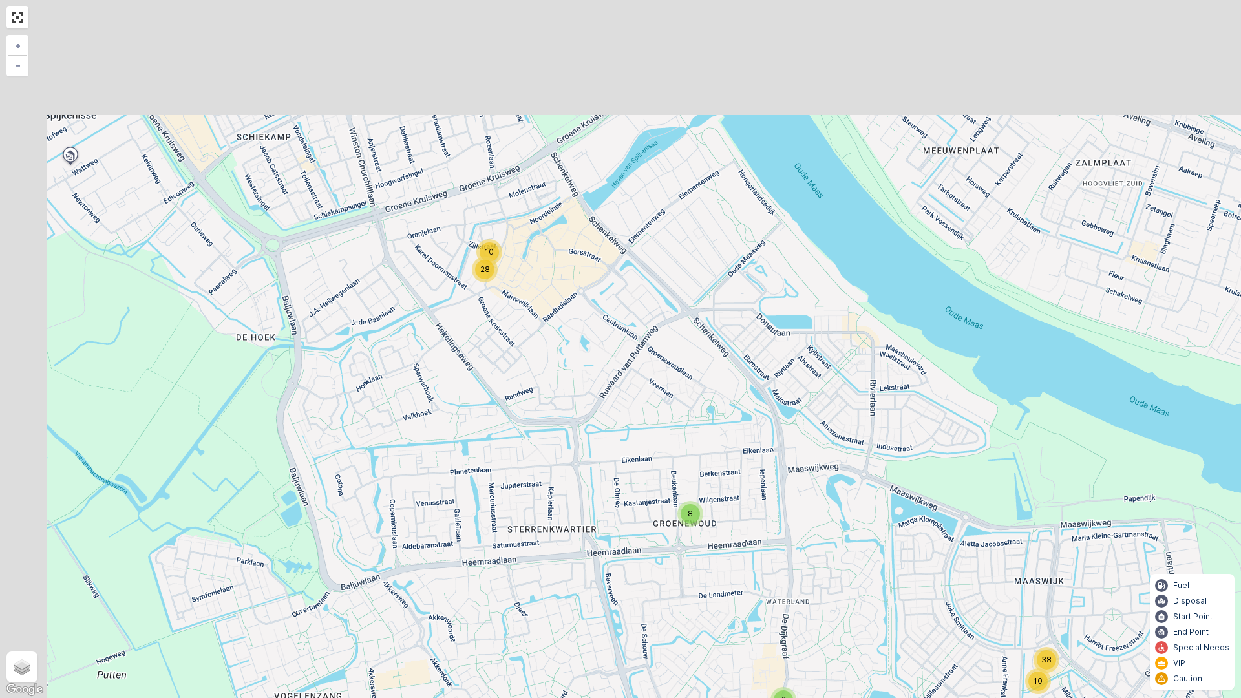
drag, startPoint x: 319, startPoint y: 107, endPoint x: 510, endPoint y: 271, distance: 251.8
click at [511, 272] on div "10 38 2 8 10 28 + − Satellite Roadmap Terrain Hybrid Leaflet Keyboard shortcuts…" at bounding box center [620, 349] width 1241 height 698
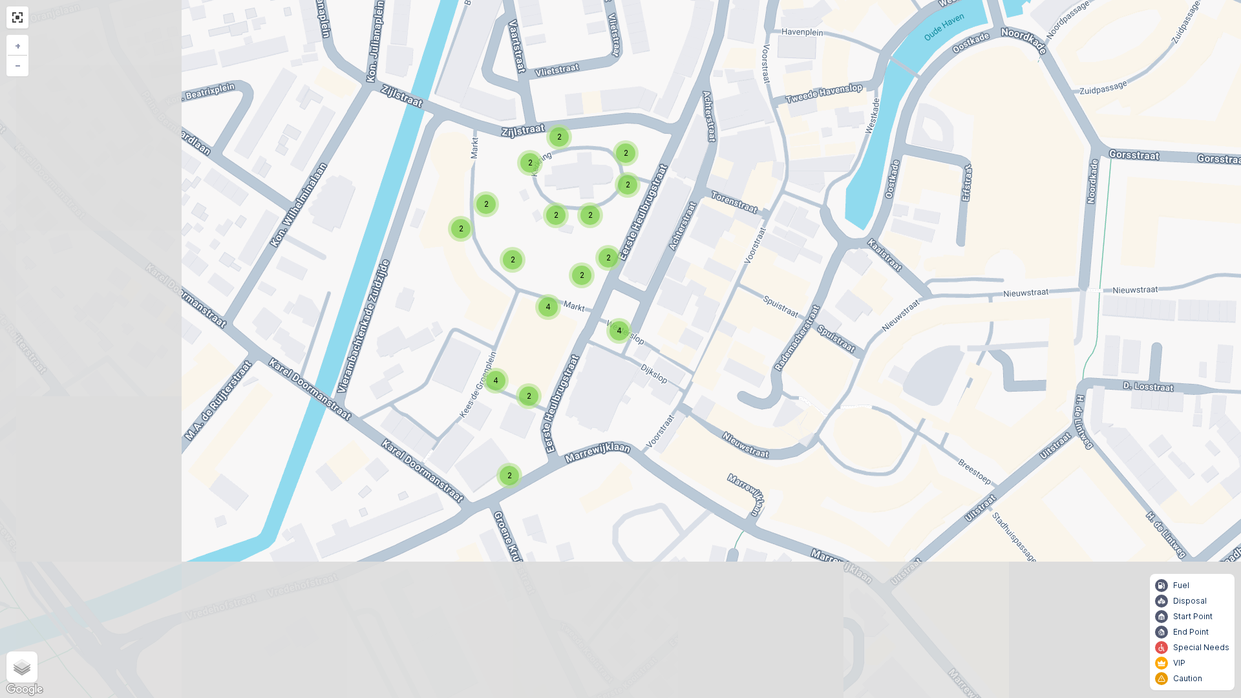
drag, startPoint x: 470, startPoint y: 482, endPoint x: 682, endPoint y: 296, distance: 281.3
click at [682, 296] on div "2 2 6 2 2 2 2 2 2 2 4 4 4 12 2 4 2 2 2 2 2 2 2 2 2 2 4 4 2 2 2 2 2 4 + − Satell…" at bounding box center [620, 349] width 1241 height 698
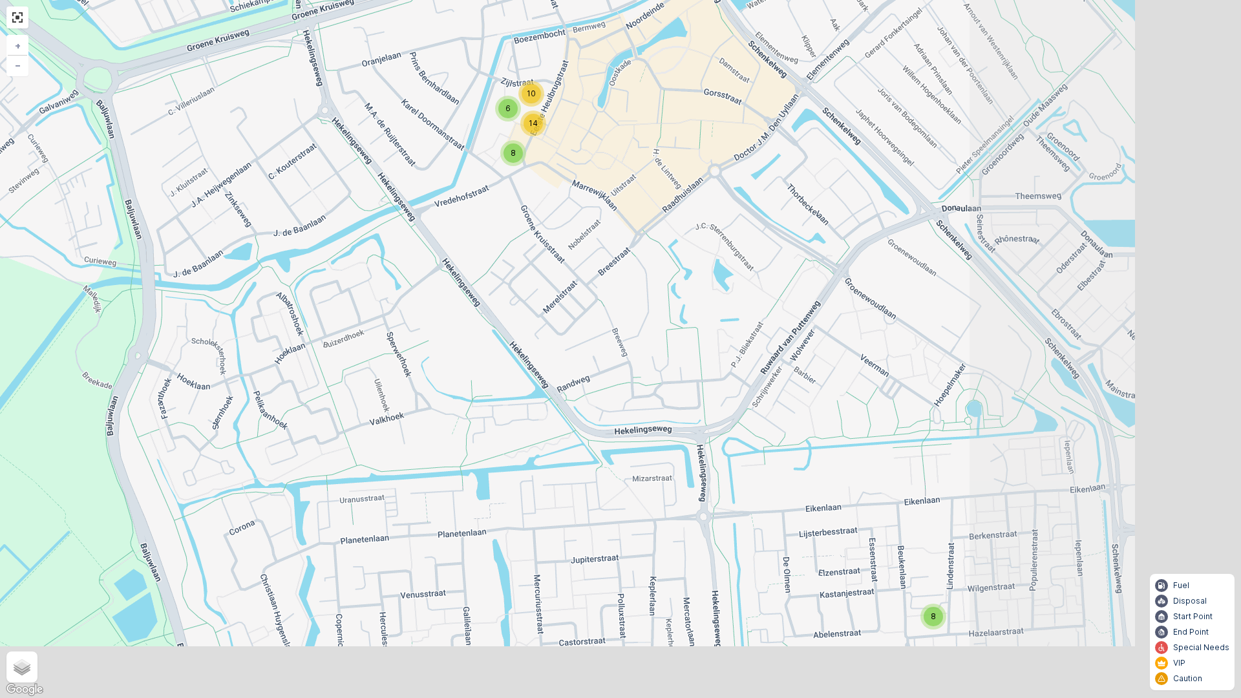
drag, startPoint x: 949, startPoint y: 436, endPoint x: 658, endPoint y: 248, distance: 346.5
click at [658, 248] on div "10 6 32 2 8 10 6 14 8 + − Satellite Roadmap Terrain Hybrid Leaflet Keyboard sho…" at bounding box center [620, 349] width 1241 height 698
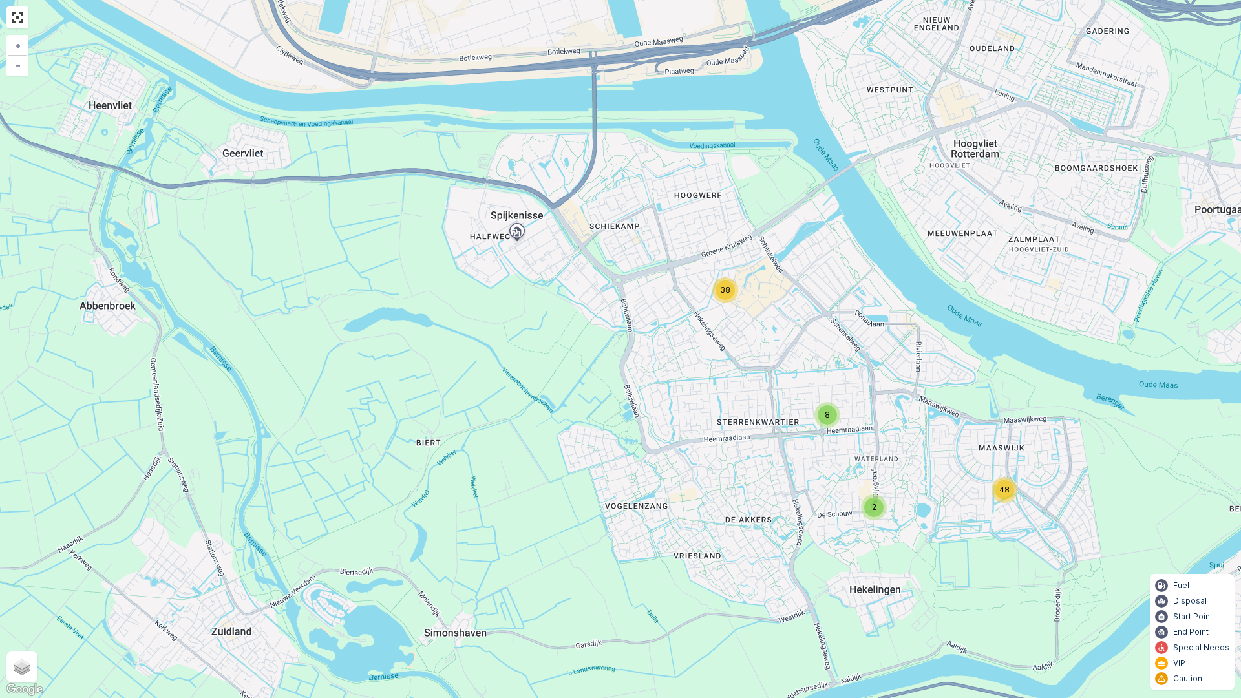
drag, startPoint x: 633, startPoint y: 241, endPoint x: 643, endPoint y: 253, distance: 15.7
click at [643, 257] on div "48 2 8 38 + − Satellite Roadmap Terrain Hybrid Leaflet Keyboard shortcuts Map D…" at bounding box center [620, 349] width 1241 height 698
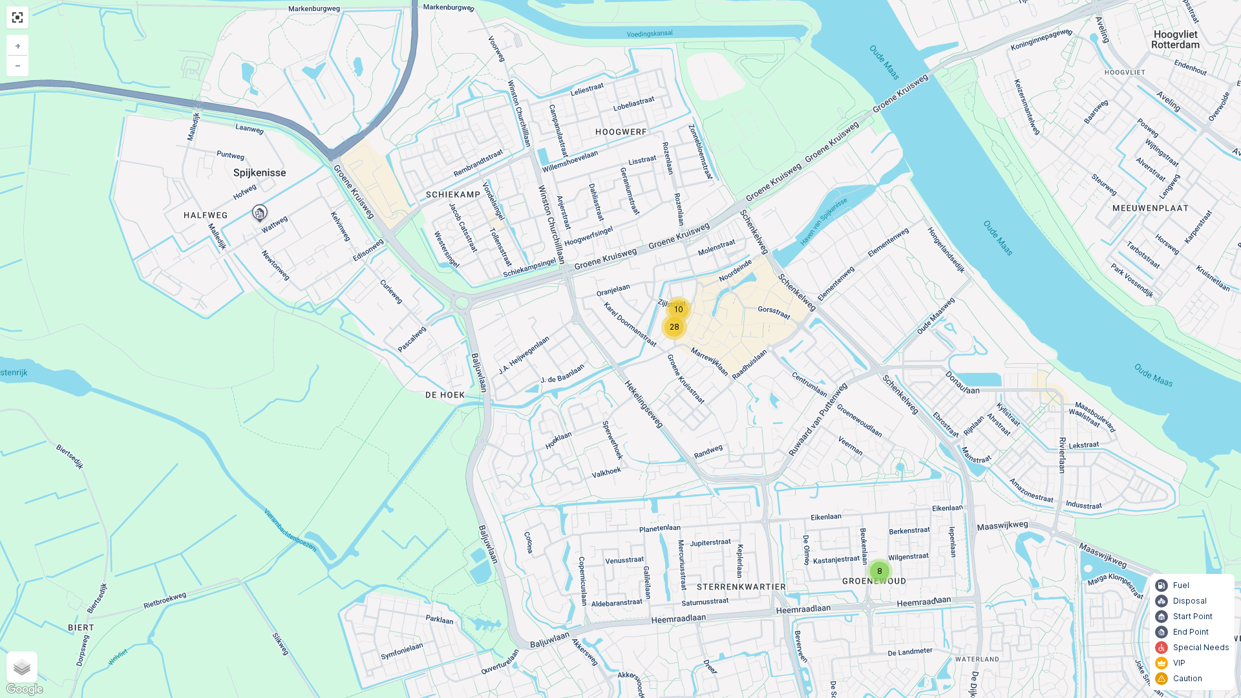
click at [692, 278] on div "10 38 2 8 10 28 + − Satellite Roadmap Terrain Hybrid Leaflet Keyboard shortcuts…" at bounding box center [620, 349] width 1241 height 698
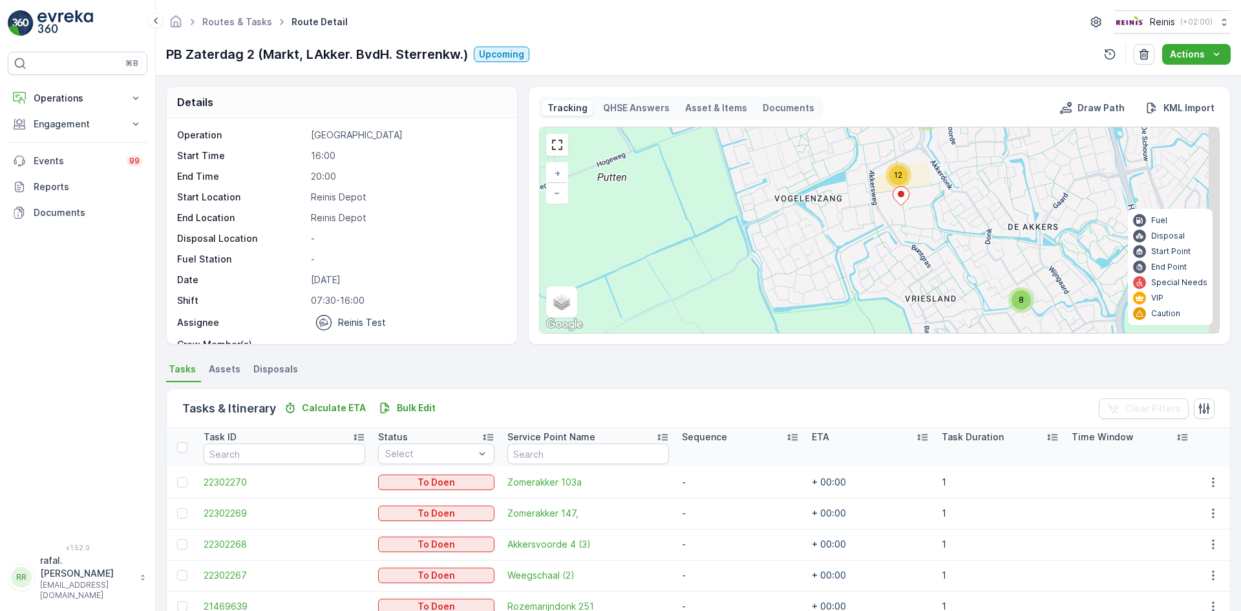
drag, startPoint x: 998, startPoint y: 206, endPoint x: 963, endPoint y: 279, distance: 81.6
click at [963, 279] on div "3 2 12 8 + − Satellite Roadmap Terrain Hybrid Leaflet Keyboard shortcuts Map Da…" at bounding box center [880, 230] width 680 height 206
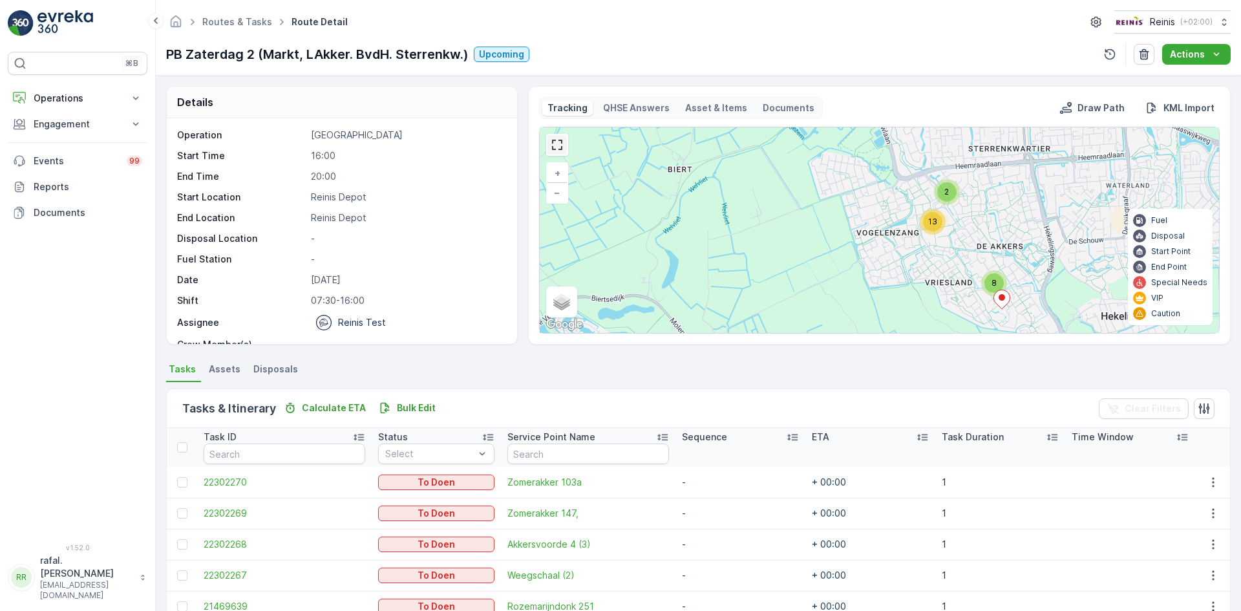
click at [551, 146] on link at bounding box center [557, 144] width 19 height 19
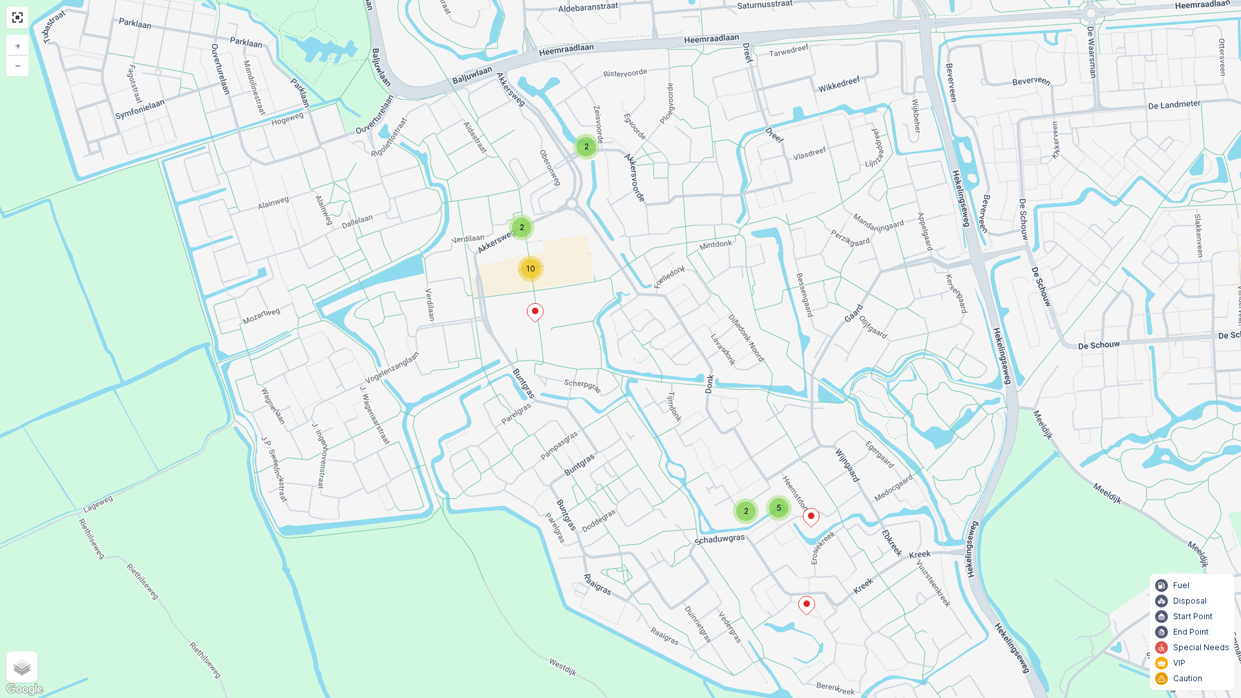
drag, startPoint x: 1027, startPoint y: 420, endPoint x: 689, endPoint y: 306, distance: 357.4
click at [690, 308] on div "3 2 2 10 2 5 + − Satellite Roadmap Terrain Hybrid Leaflet Keyboard shortcuts Ma…" at bounding box center [620, 349] width 1241 height 698
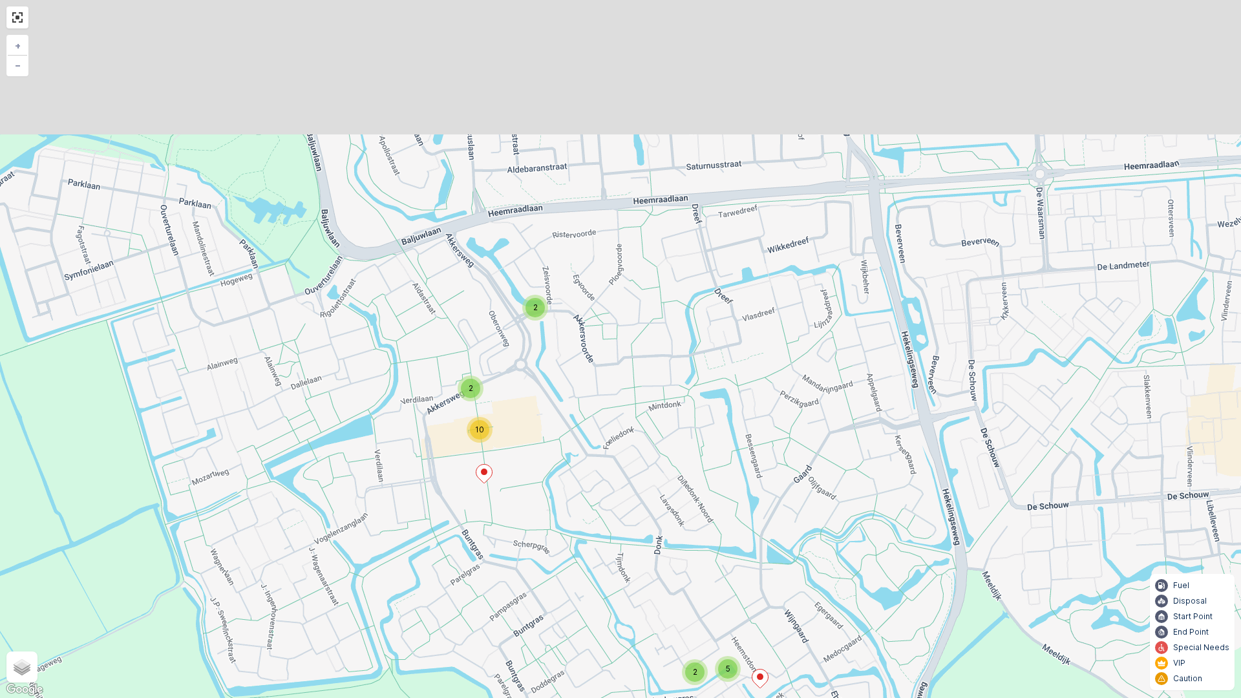
drag, startPoint x: 651, startPoint y: 248, endPoint x: 590, endPoint y: 416, distance: 179.0
click at [590, 416] on div "3 2 2 10 2 5 + − Satellite Roadmap Terrain Hybrid Leaflet Keyboard shortcuts Ma…" at bounding box center [620, 349] width 1241 height 698
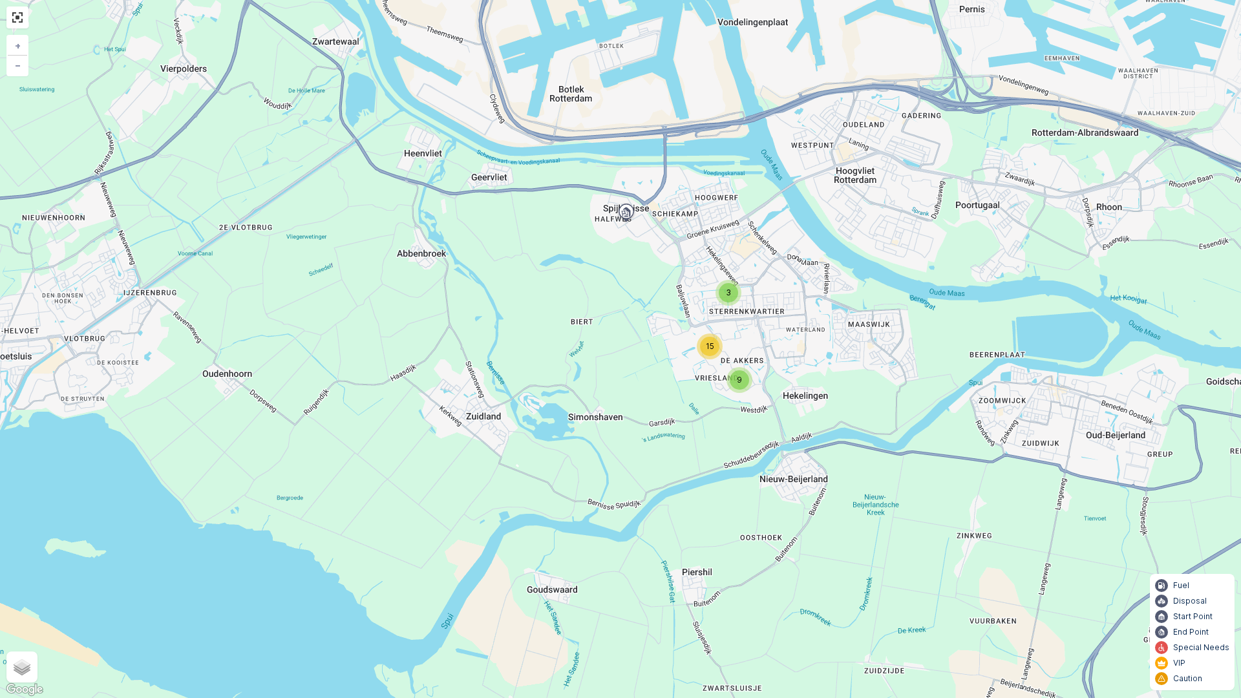
click at [368, 284] on div "3 15 9 + − Satellite Roadmap Terrain Hybrid Leaflet Keyboard shortcuts Map Data…" at bounding box center [620, 349] width 1241 height 698
